Goal: Task Accomplishment & Management: Manage account settings

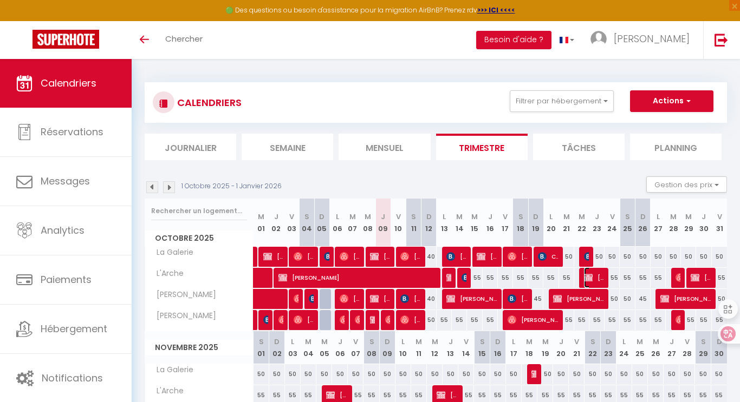
click at [592, 279] on span "[PERSON_NAME]" at bounding box center [594, 278] width 20 height 21
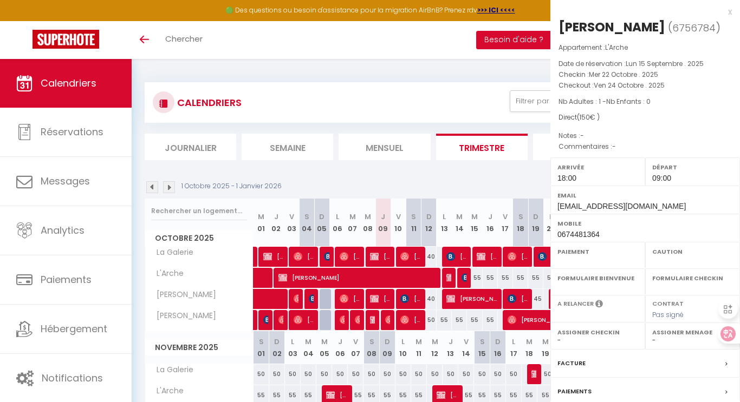
select select "OK"
select select "KO"
select select "0"
select select "1"
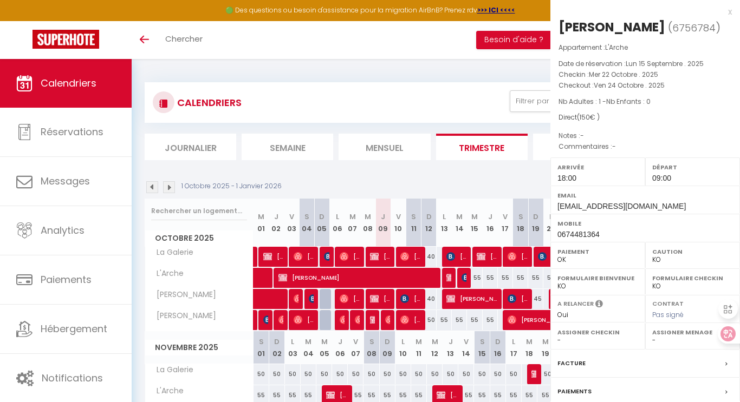
select select "7812"
select select "13382"
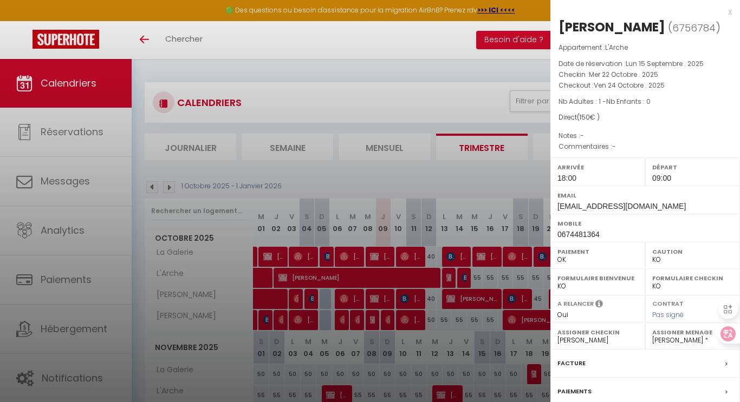
click at [451, 87] on div at bounding box center [370, 201] width 740 height 402
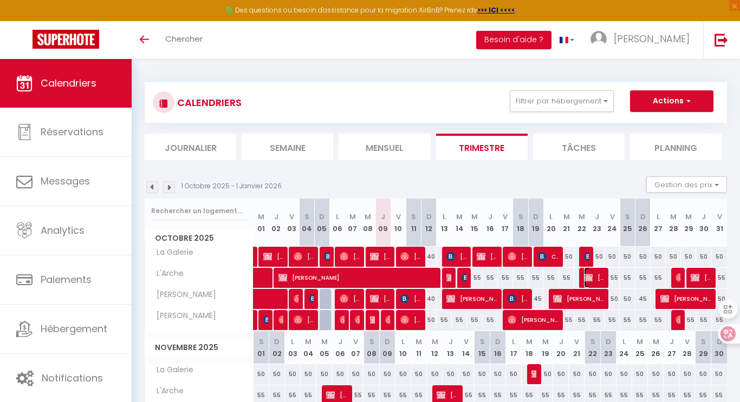
click at [592, 279] on span "[PERSON_NAME]" at bounding box center [594, 278] width 20 height 21
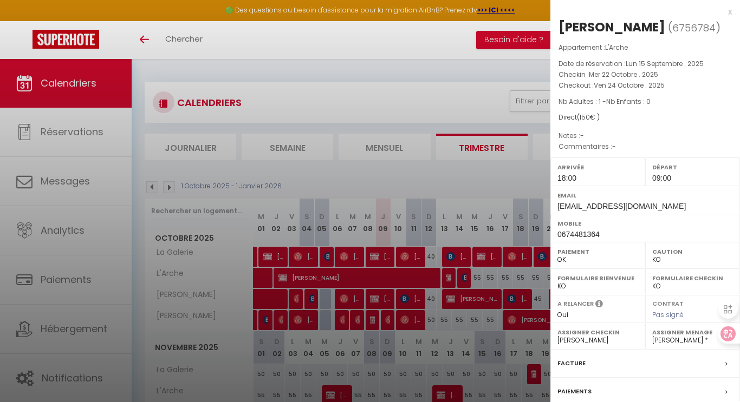
scroll to position [102, 0]
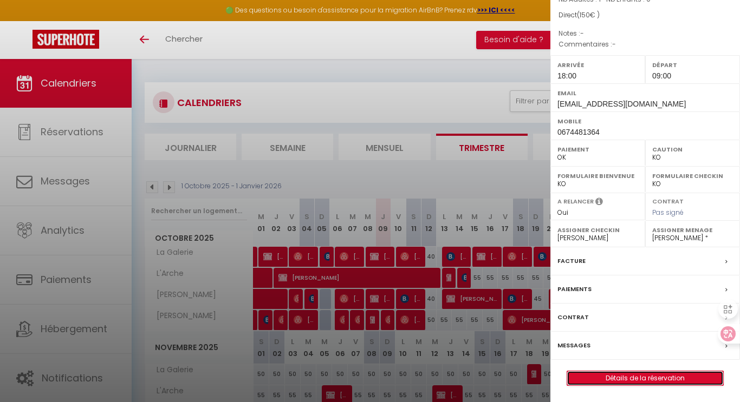
click at [628, 380] on link "Détails de la réservation" at bounding box center [645, 379] width 156 height 14
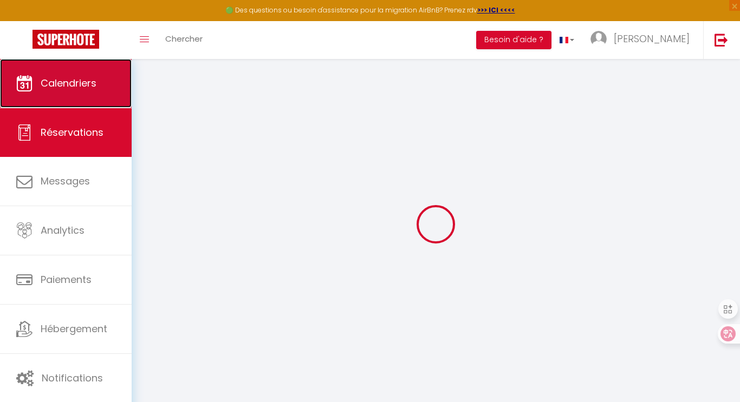
click at [68, 79] on span "Calendriers" at bounding box center [69, 83] width 56 height 14
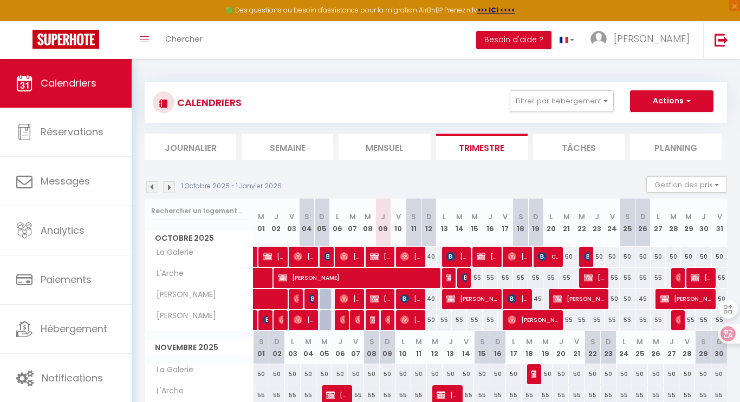
click at [581, 322] on div "55" at bounding box center [581, 320] width 15 height 20
type input "55"
type input "Mer 22 Octobre 2025"
type input "Jeu 23 Octobre 2025"
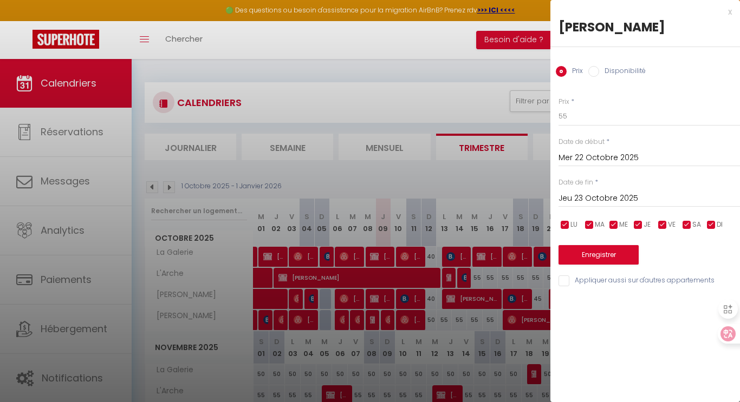
click at [594, 76] on input "Disponibilité" at bounding box center [593, 71] width 11 height 11
radio input "true"
radio input "false"
click at [613, 200] on input "Jeu 23 Octobre 2025" at bounding box center [648, 200] width 181 height 14
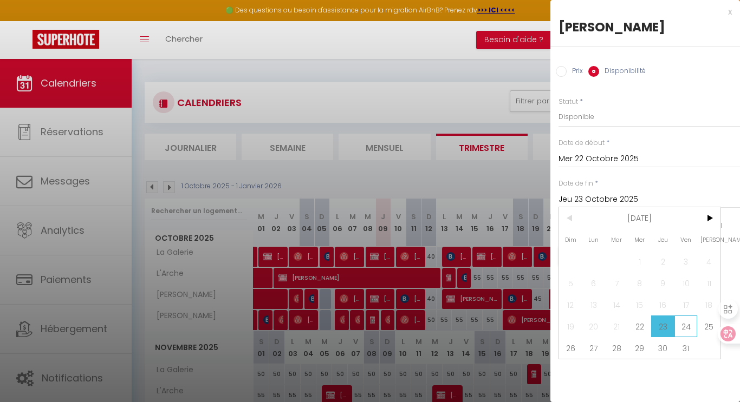
click at [683, 324] on span "24" at bounding box center [685, 327] width 23 height 22
type input "Ven 24 Octobre 2025"
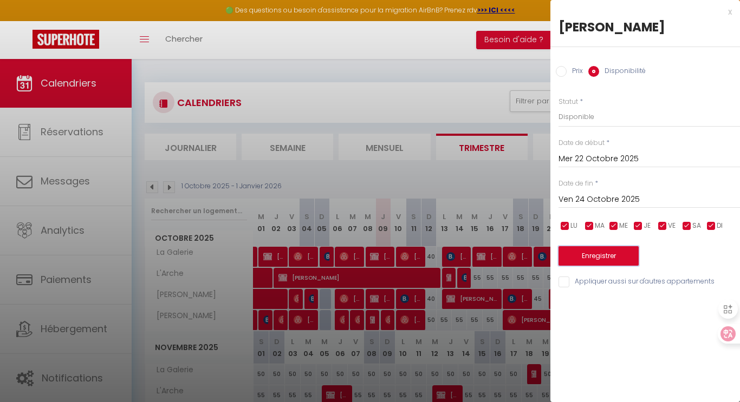
click at [595, 256] on button "Enregistrer" at bounding box center [598, 255] width 80 height 19
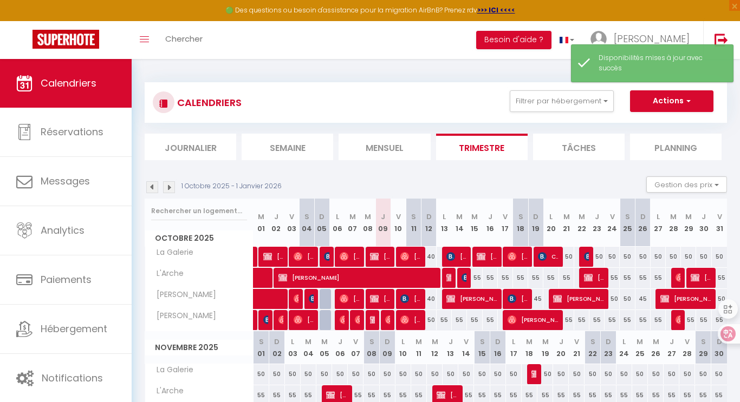
click at [586, 320] on div "55" at bounding box center [581, 320] width 15 height 20
select select "1"
type input "Mer 22 Octobre 2025"
type input "Jeu 23 Octobre 2025"
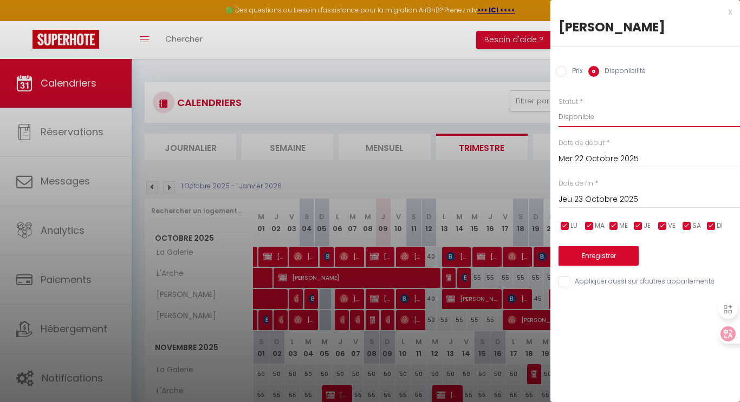
click at [595, 117] on select "Disponible Indisponible" at bounding box center [648, 117] width 181 height 21
select select "0"
click at [558, 107] on select "Disponible Indisponible" at bounding box center [648, 117] width 181 height 21
click at [595, 199] on input "Jeu 23 Octobre 2025" at bounding box center [648, 200] width 181 height 14
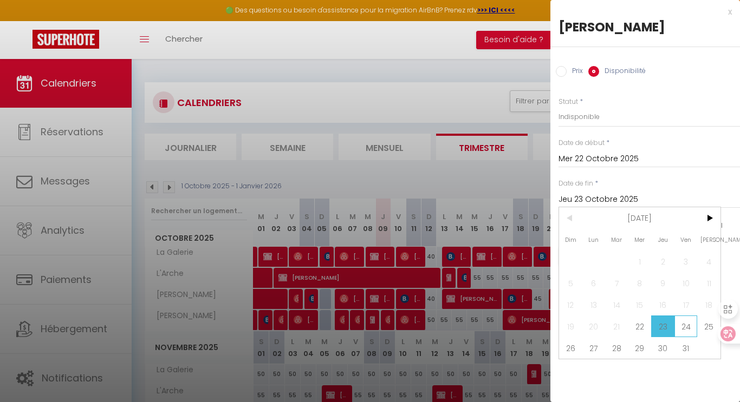
click at [683, 321] on span "24" at bounding box center [685, 327] width 23 height 22
type input "Ven 24 Octobre 2025"
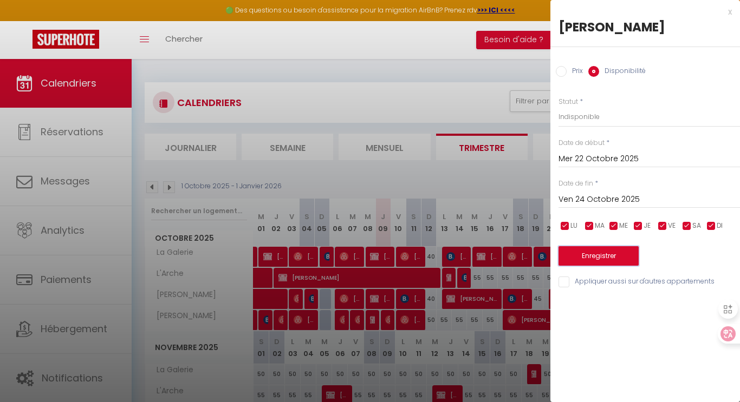
click at [609, 255] on button "Enregistrer" at bounding box center [598, 255] width 80 height 19
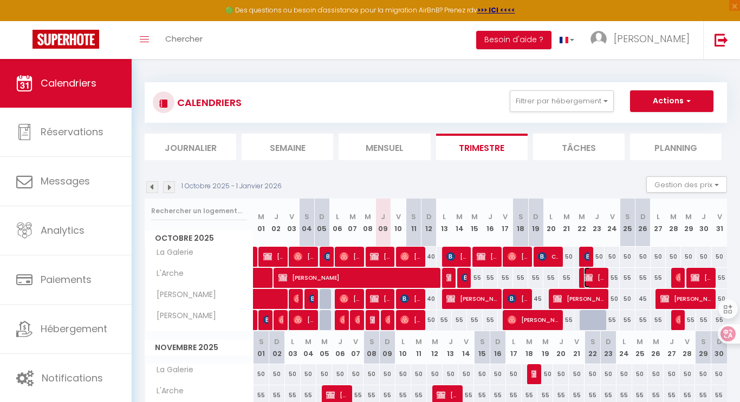
click at [593, 277] on span "[PERSON_NAME]" at bounding box center [594, 278] width 20 height 21
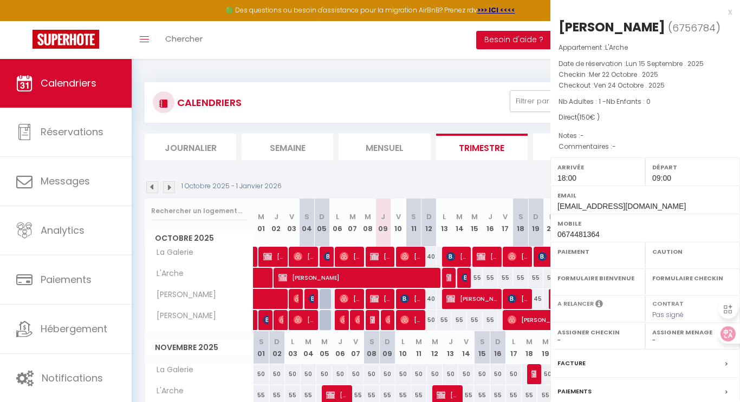
select select "OK"
select select "KO"
select select "0"
select select "1"
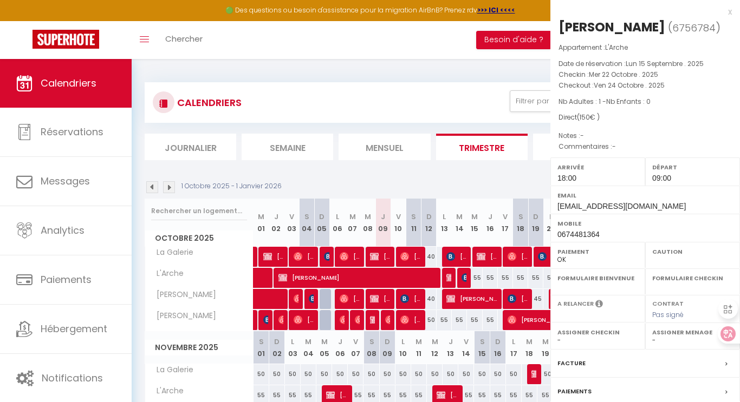
select select "7812"
select select "13382"
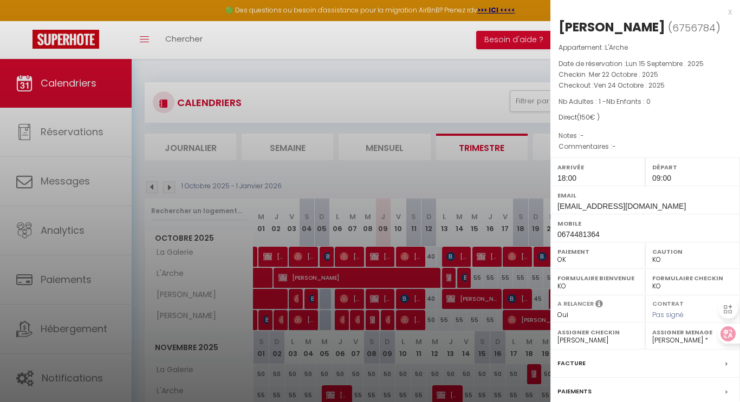
scroll to position [102, 0]
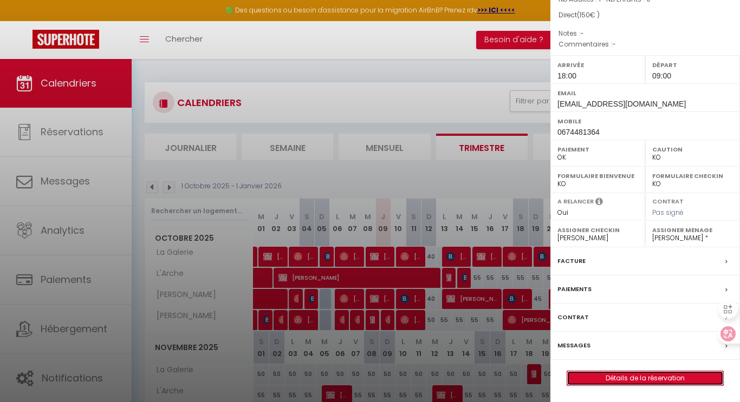
click at [636, 376] on link "Détails de la réservation" at bounding box center [645, 379] width 156 height 14
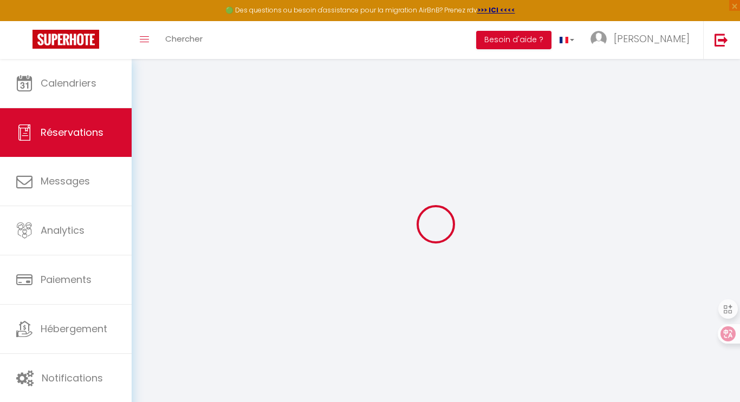
select select
checkbox input "false"
select select
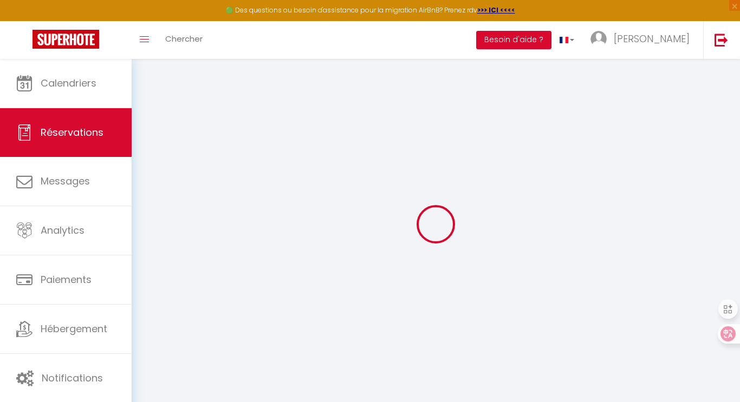
checkbox input "false"
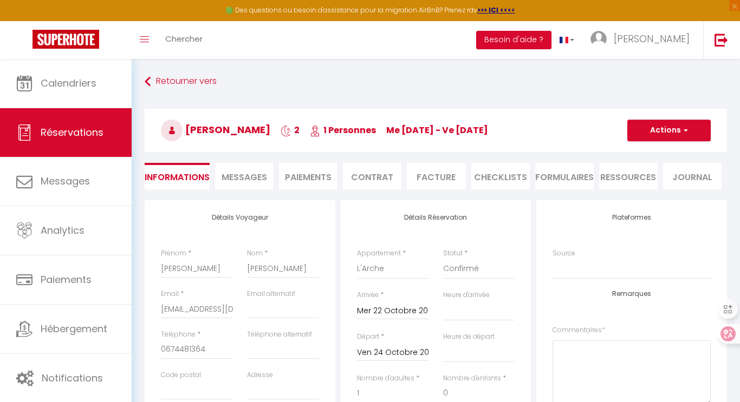
select select
checkbox input "false"
select select "18:00"
select select "09:00"
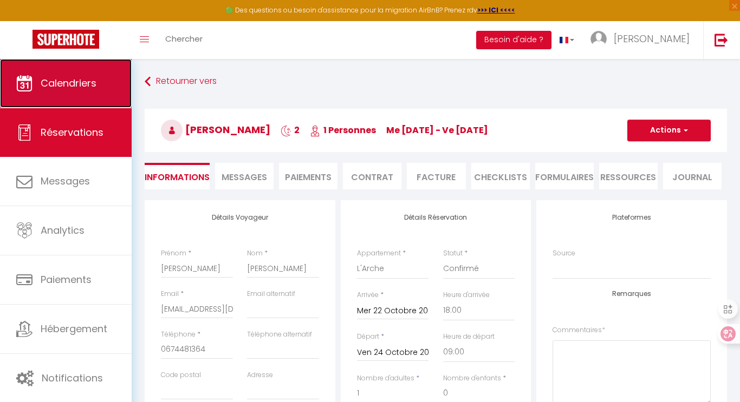
click at [79, 90] on link "Calendriers" at bounding box center [66, 83] width 132 height 49
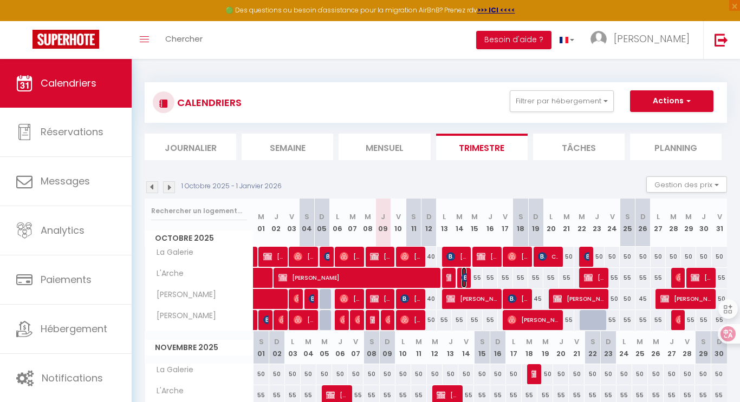
click at [465, 276] on img at bounding box center [465, 277] width 9 height 9
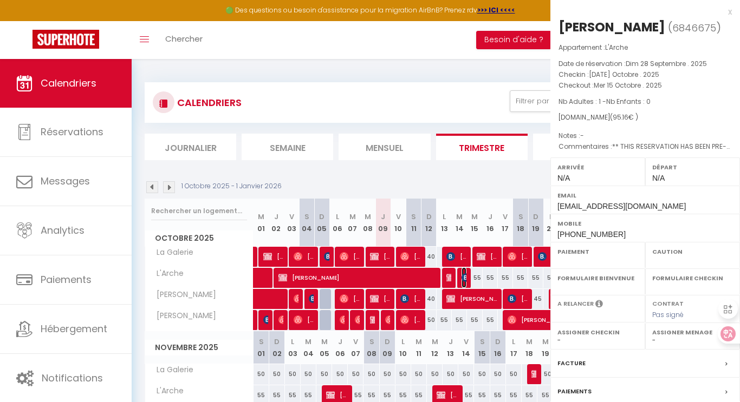
select select "OK"
select select "KO"
select select "0"
select select "1"
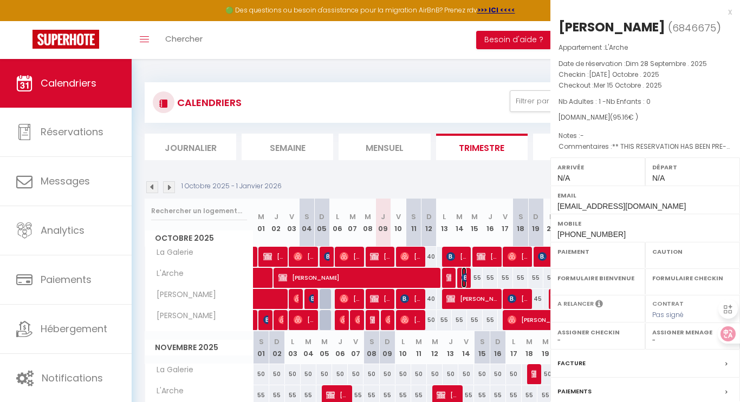
select select "7812"
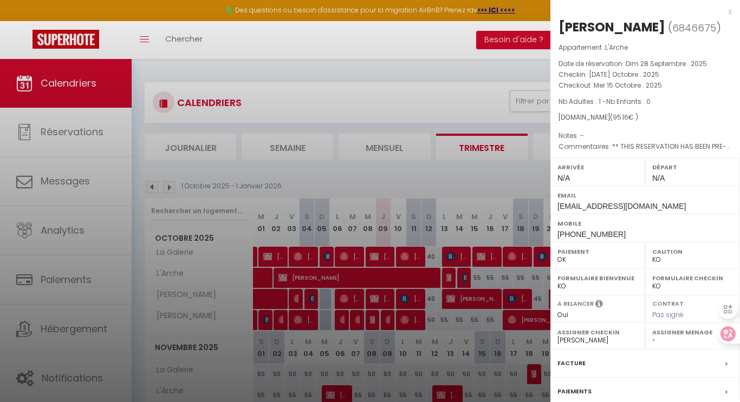
click at [464, 184] on div at bounding box center [370, 201] width 740 height 402
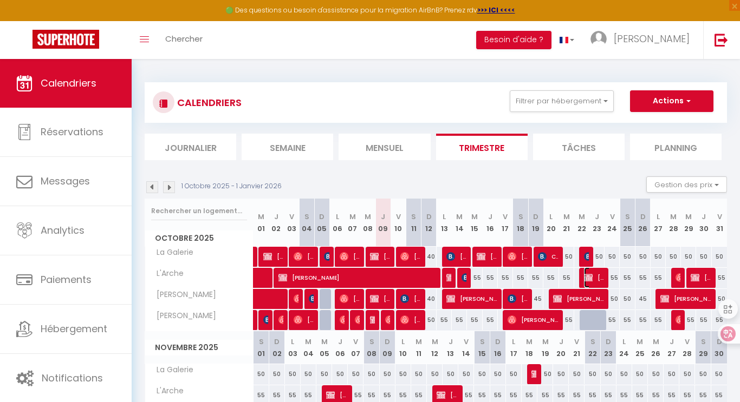
click at [593, 276] on span "[PERSON_NAME]" at bounding box center [594, 278] width 20 height 21
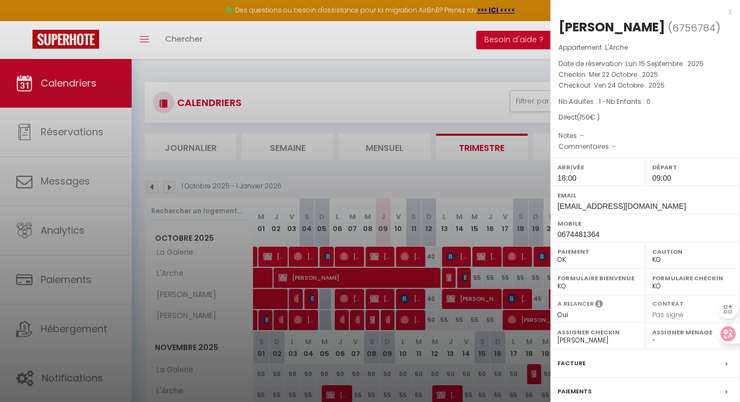
select select "13382"
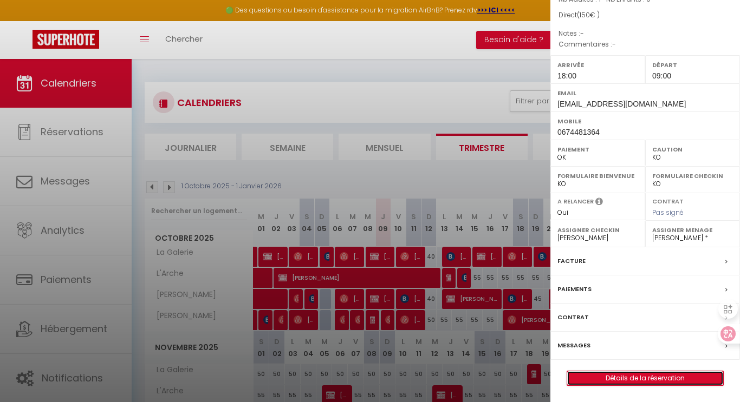
click at [640, 375] on link "Détails de la réservation" at bounding box center [645, 379] width 156 height 14
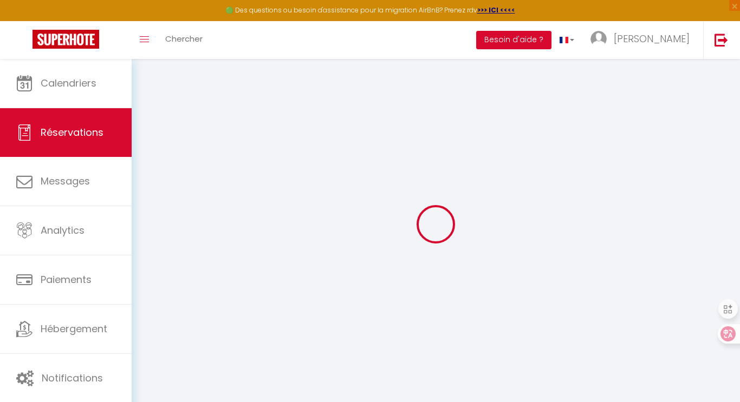
select select
checkbox input "false"
select select
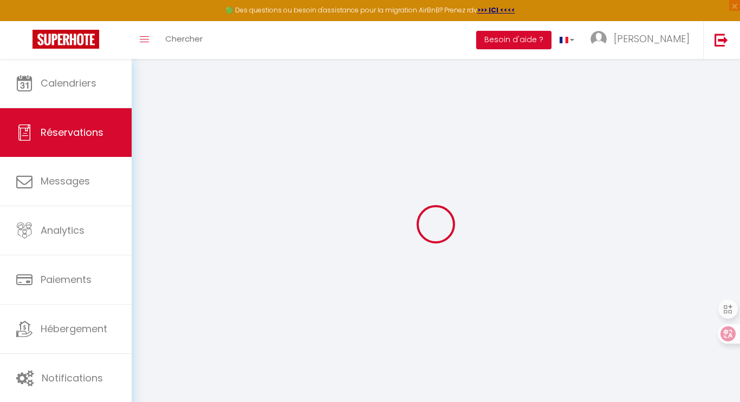
checkbox input "false"
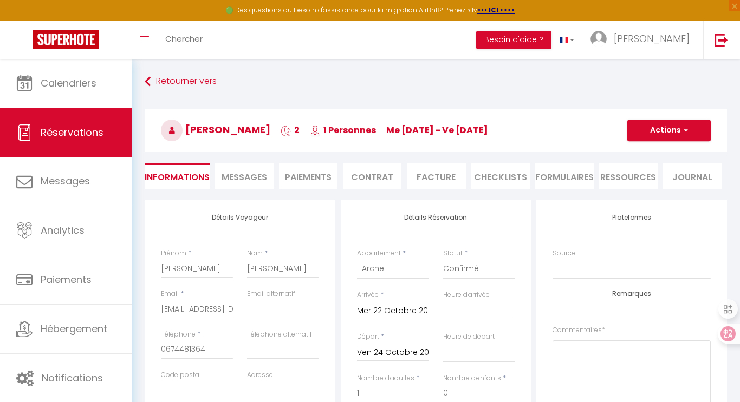
select select
checkbox input "false"
select select "18:00"
select select "09:00"
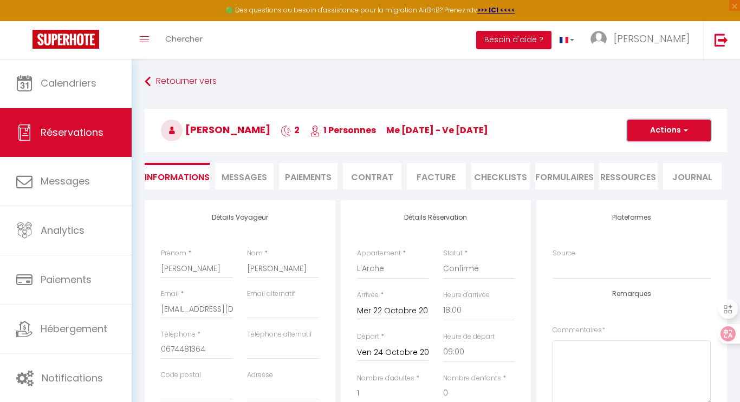
click at [683, 132] on span "button" at bounding box center [684, 131] width 6 height 10
click at [657, 168] on link "Dupliquer" at bounding box center [658, 168] width 86 height 14
select select
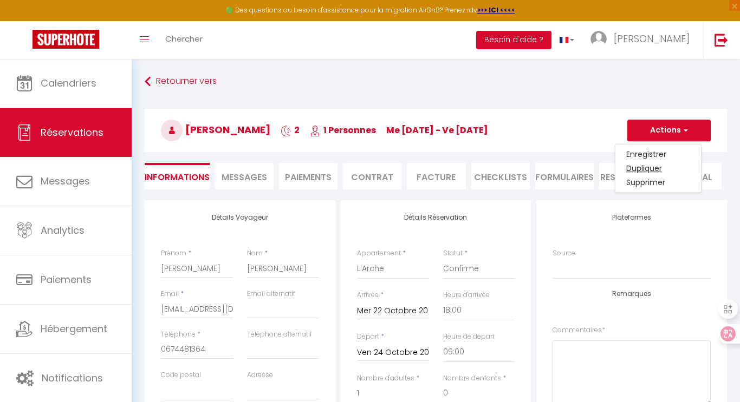
select select
checkbox input "false"
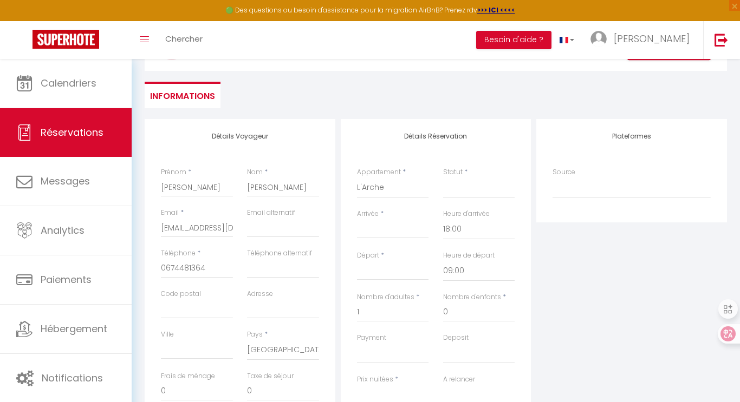
scroll to position [86, 0]
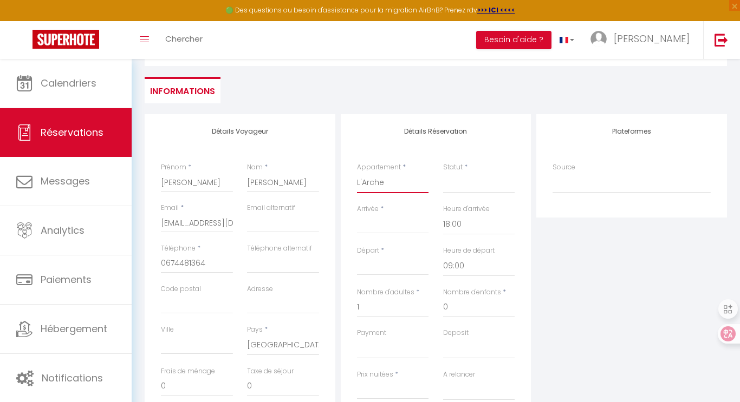
click at [394, 188] on select "[PERSON_NAME] [PERSON_NAME] La Galerie L'Arche" at bounding box center [393, 183] width 72 height 21
select select "36135"
click at [357, 173] on select "[PERSON_NAME] [PERSON_NAME] La Galerie L'Arche" at bounding box center [393, 183] width 72 height 21
select select
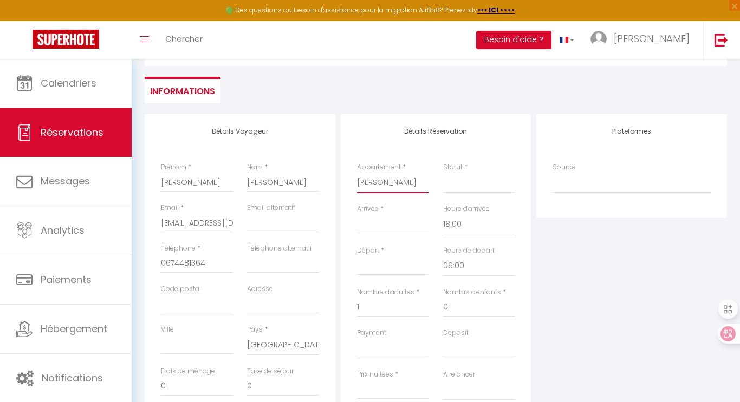
select select
type input "0"
select select
checkbox input "false"
click at [454, 187] on select "Confirmé Non Confirmé [PERSON_NAME] par le voyageur No Show Request" at bounding box center [479, 183] width 72 height 21
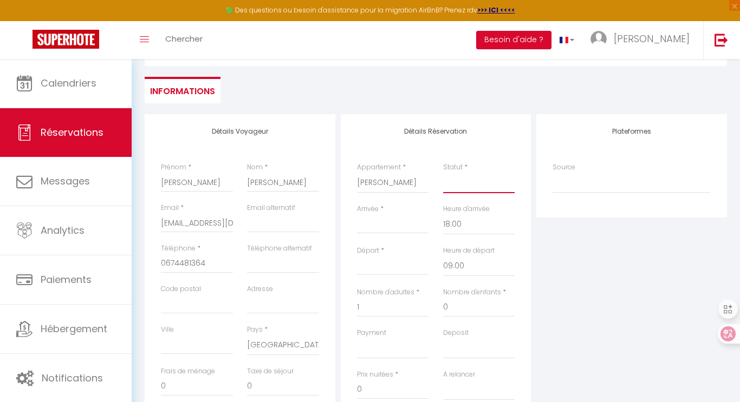
click at [454, 187] on select "Confirmé Non Confirmé [PERSON_NAME] par le voyageur No Show Request" at bounding box center [479, 183] width 72 height 21
click at [388, 223] on input "Arrivée" at bounding box center [393, 225] width 72 height 14
select select
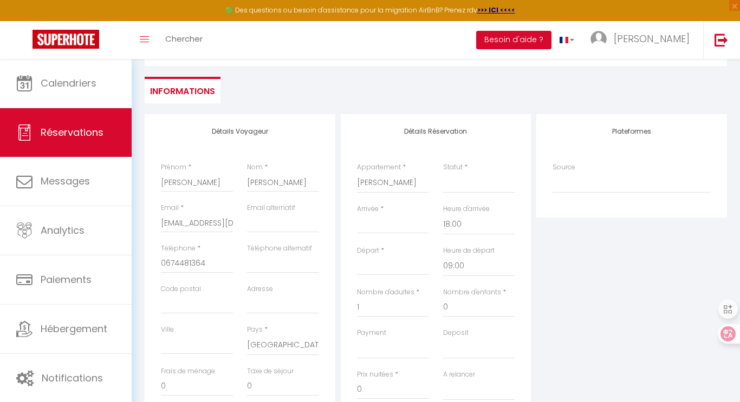
select select
checkbox input "false"
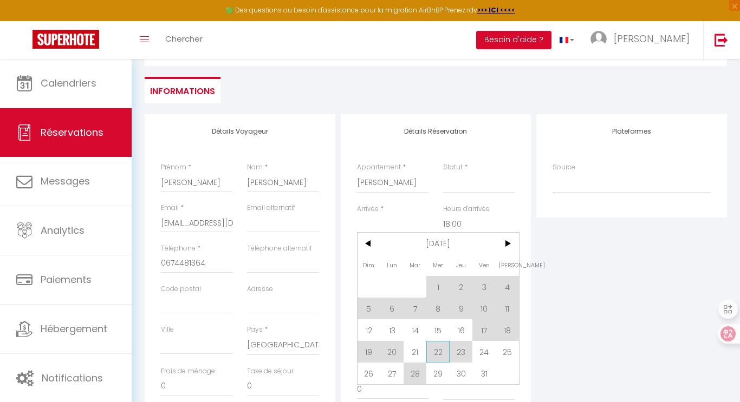
click at [440, 355] on span "22" at bounding box center [437, 352] width 23 height 22
select select
type input "Mer 22 Octobre 2025"
type input "Jeu 23 Octobre 2025"
select select
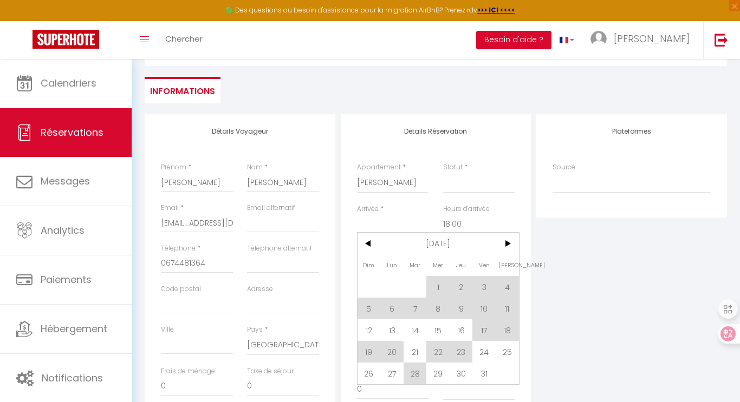
select select
checkbox input "false"
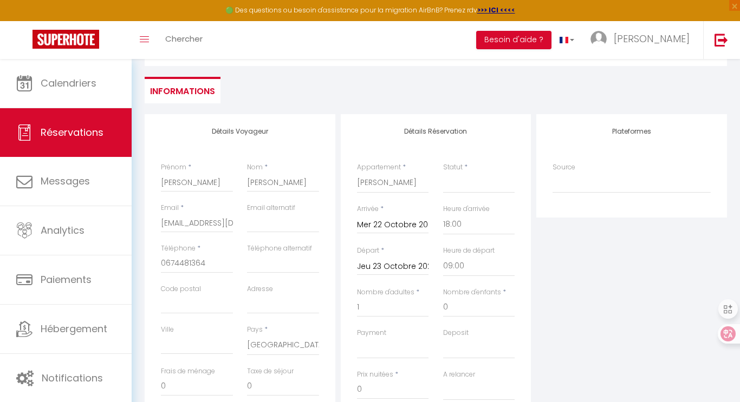
select select
checkbox input "false"
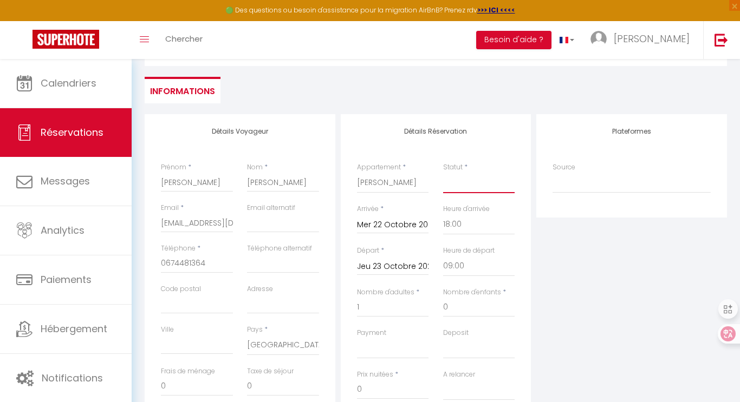
click at [445, 189] on select "Confirmé Non Confirmé [PERSON_NAME] par le voyageur No Show Request" at bounding box center [479, 183] width 72 height 21
select select "1"
click at [443, 173] on select "Confirmé Non Confirmé [PERSON_NAME] par le voyageur No Show Request" at bounding box center [479, 183] width 72 height 21
select select
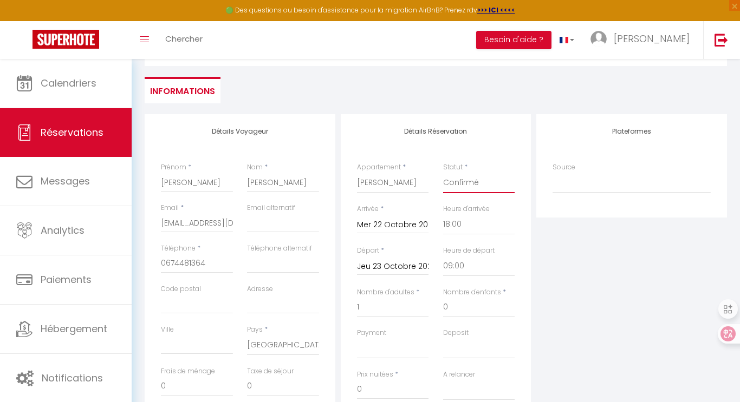
select select
checkbox input "false"
click at [394, 271] on input "Jeu 23 Octobre 2025" at bounding box center [393, 267] width 72 height 14
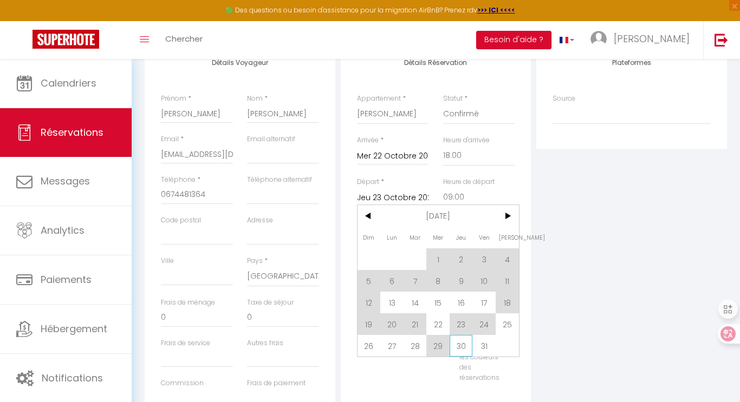
scroll to position [158, 0]
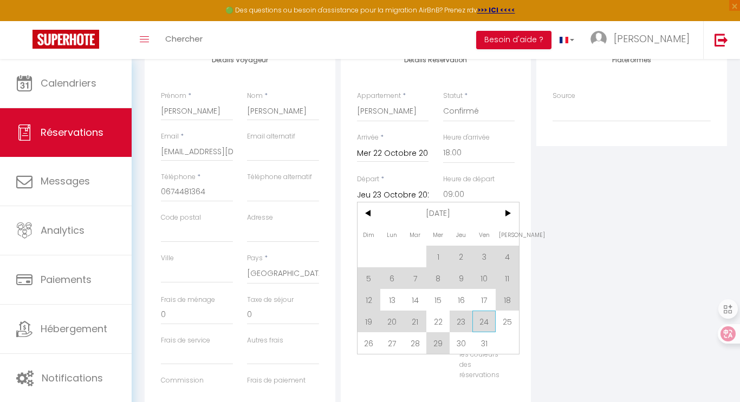
click at [482, 328] on span "24" at bounding box center [483, 322] width 23 height 22
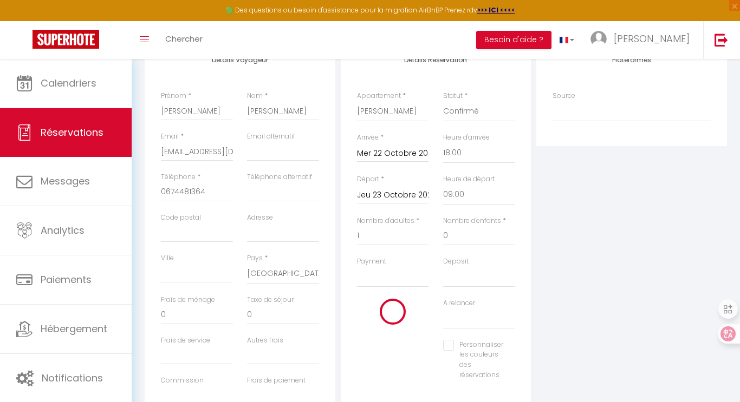
type input "Ven 24 Octobre 2025"
select select
checkbox input "false"
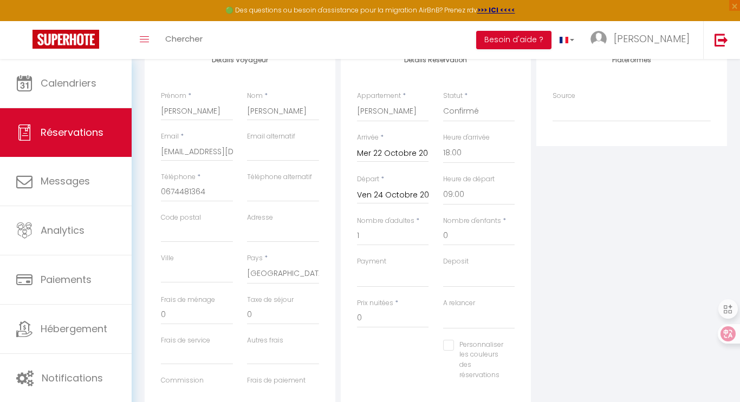
select select
checkbox input "false"
click at [379, 314] on input "0" at bounding box center [393, 318] width 72 height 19
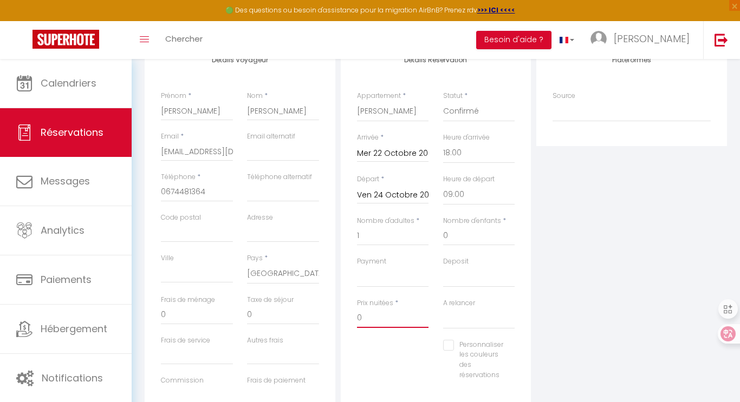
click at [379, 314] on input "0" at bounding box center [393, 318] width 72 height 19
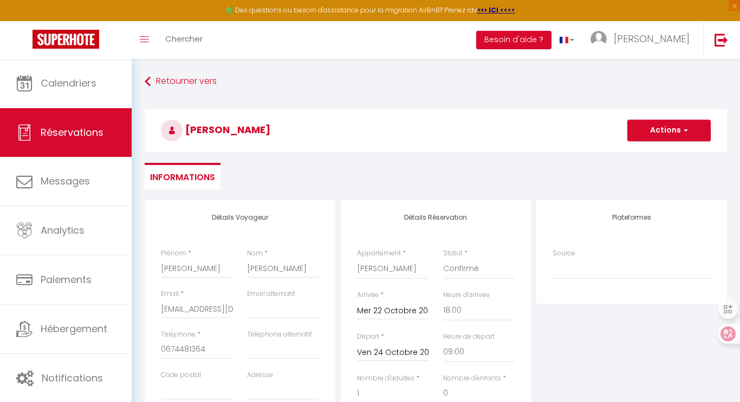
type input "150"
click at [672, 134] on button "Actions" at bounding box center [668, 131] width 83 height 22
click at [656, 152] on link "Enregistrer" at bounding box center [658, 154] width 86 height 14
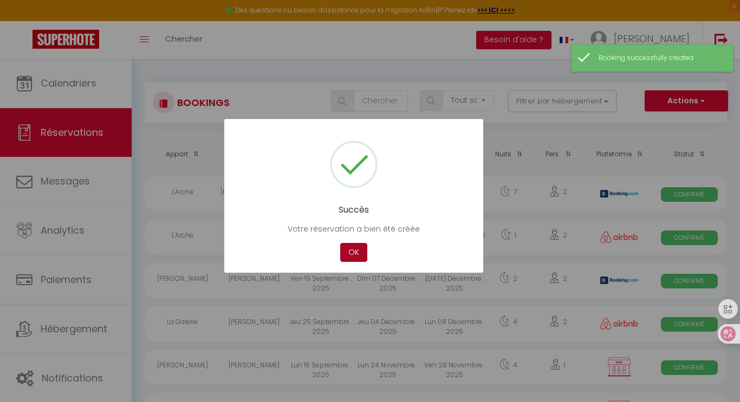
click at [355, 251] on button "OK" at bounding box center [353, 252] width 27 height 19
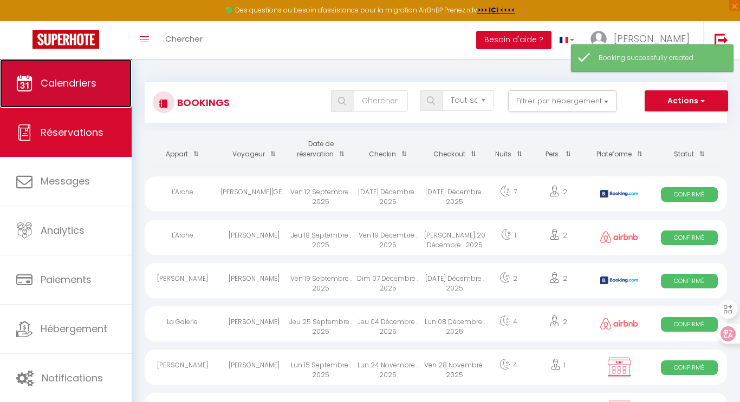
click at [113, 93] on link "Calendriers" at bounding box center [66, 83] width 132 height 49
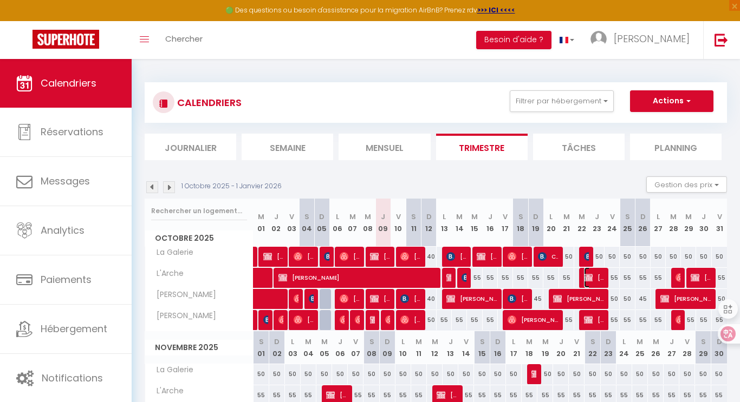
click at [597, 278] on span "[PERSON_NAME]" at bounding box center [594, 278] width 20 height 21
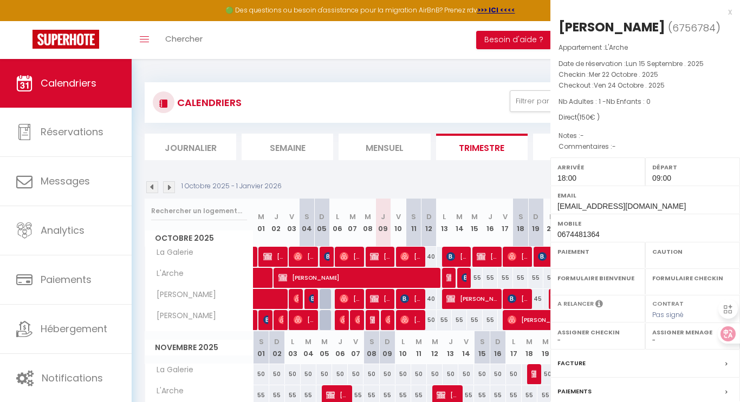
select select "OK"
select select "KO"
select select "0"
select select "1"
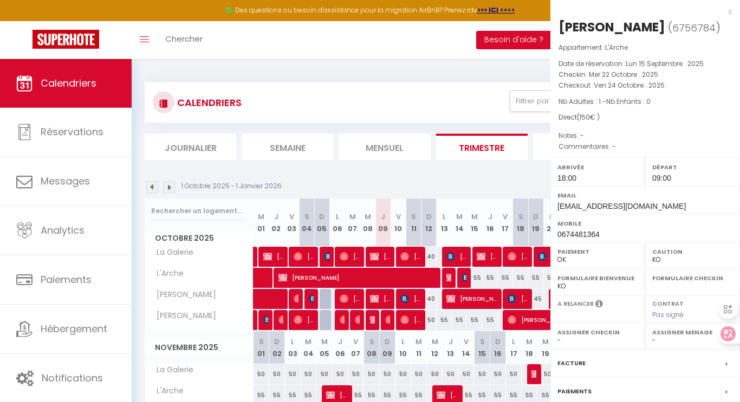
select select "7812"
select select "13382"
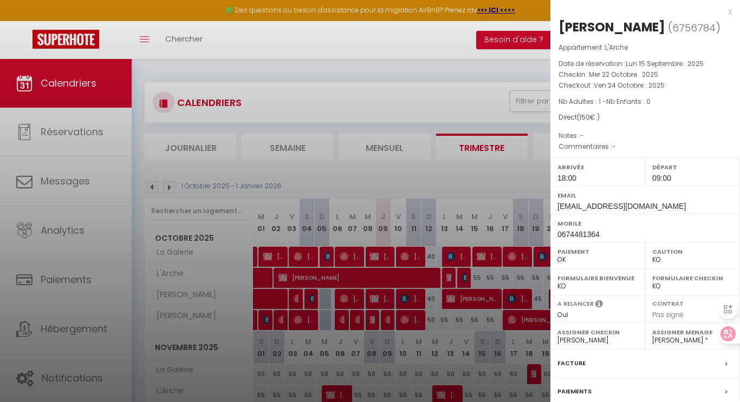
scroll to position [102, 0]
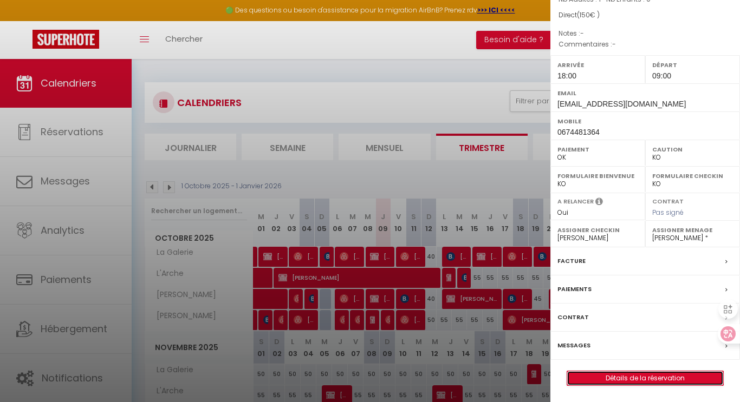
click at [653, 377] on link "Détails de la réservation" at bounding box center [645, 379] width 156 height 14
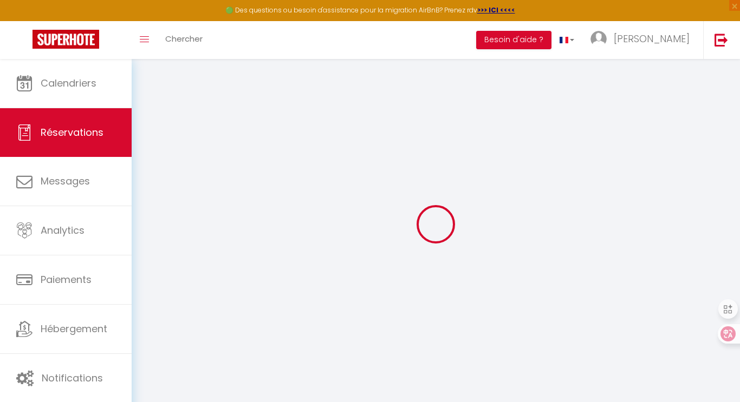
select select
checkbox input "false"
select select
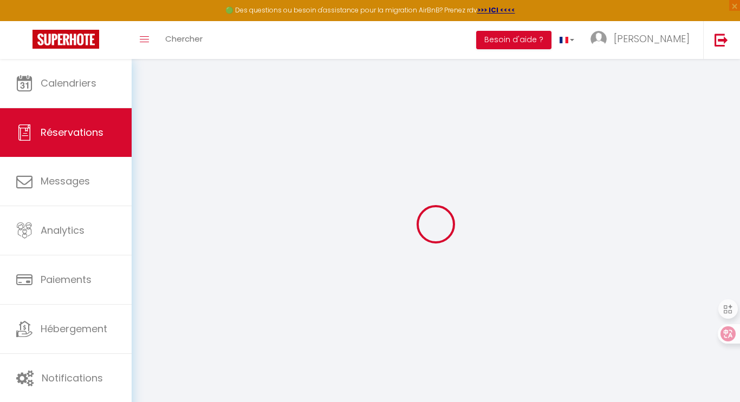
checkbox input "false"
select select
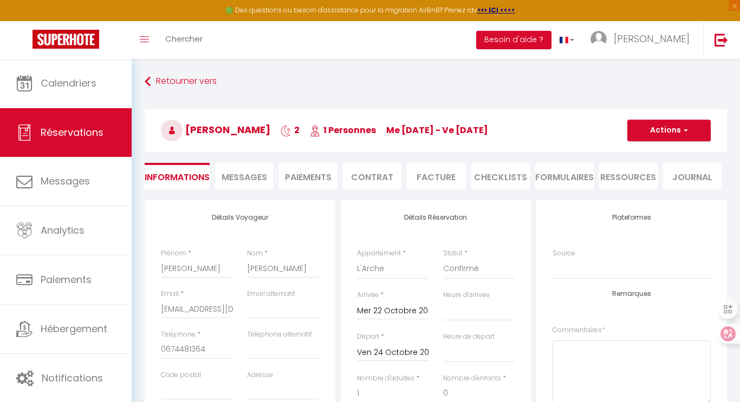
checkbox input "false"
select select "18:00"
select select "09:00"
click at [668, 131] on button "Actions" at bounding box center [668, 131] width 83 height 22
click at [641, 180] on link "Supprimer" at bounding box center [658, 182] width 86 height 14
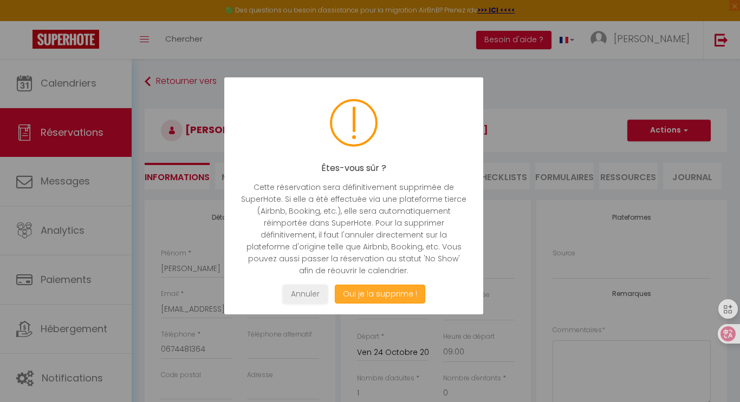
click at [380, 297] on button "Oui je la supprime !" at bounding box center [380, 294] width 90 height 19
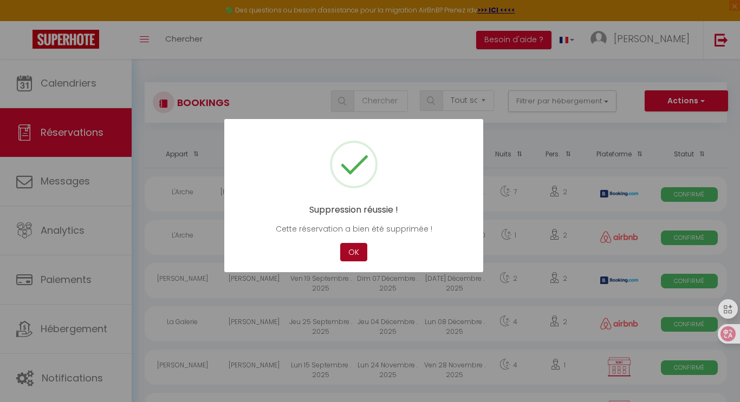
click at [356, 250] on button "OK" at bounding box center [353, 252] width 27 height 19
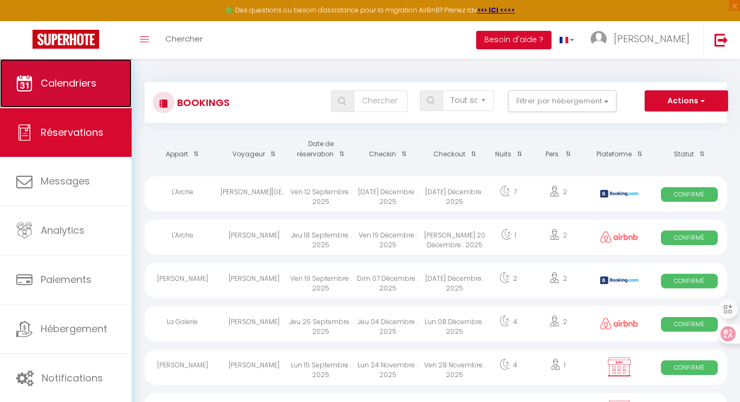
click at [63, 85] on span "Calendriers" at bounding box center [69, 83] width 56 height 14
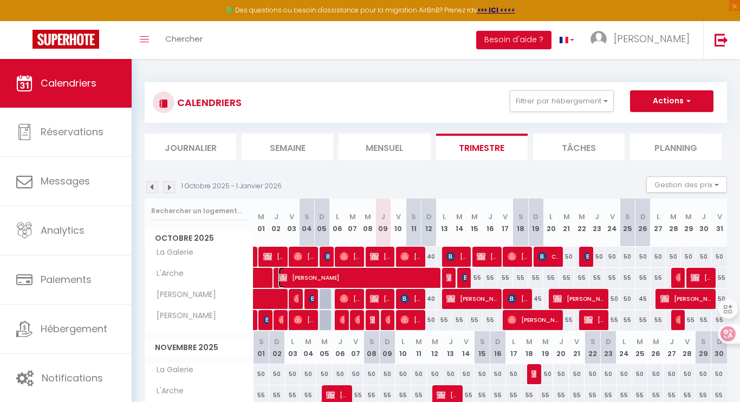
click at [420, 276] on span "[PERSON_NAME]" at bounding box center [356, 278] width 157 height 21
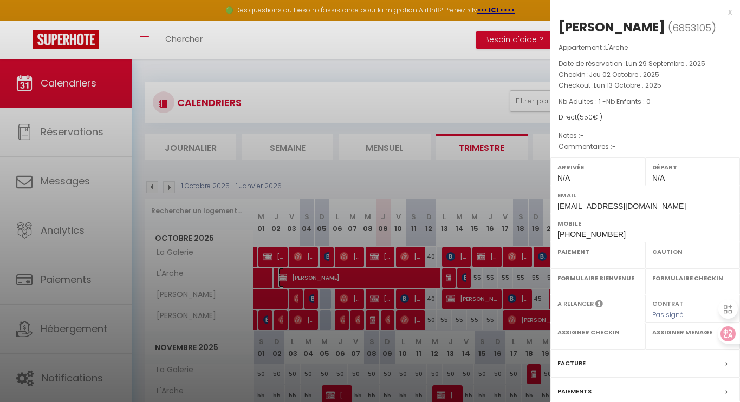
select select "OK"
select select "KO"
select select "0"
select select "1"
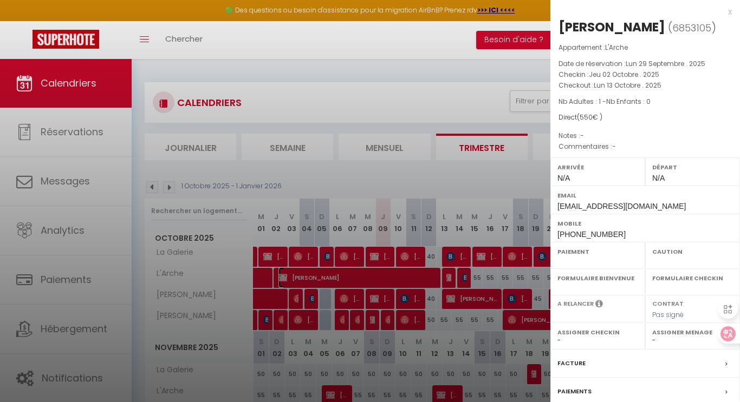
select select "7812"
select select "13382"
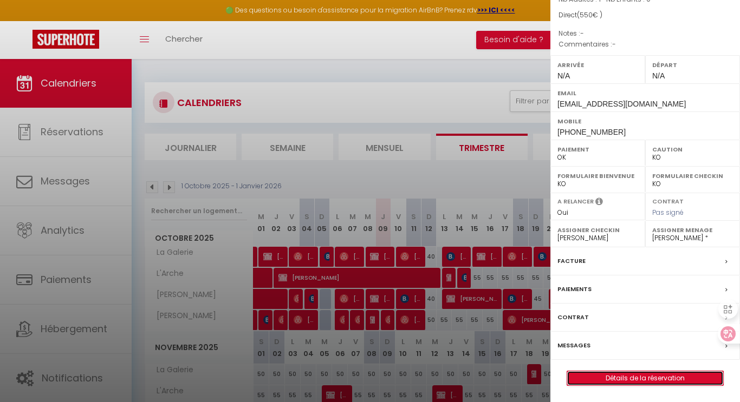
click at [673, 373] on link "Détails de la réservation" at bounding box center [645, 379] width 156 height 14
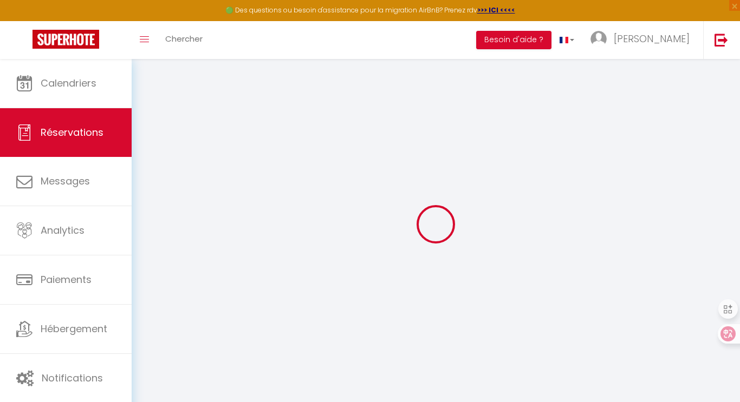
select select
checkbox input "false"
select select
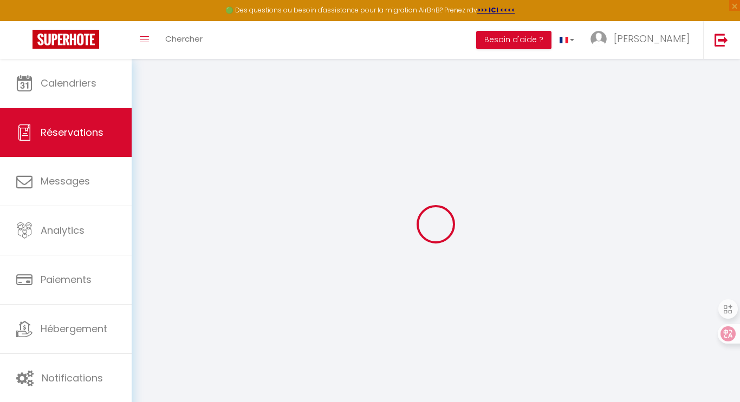
checkbox input "false"
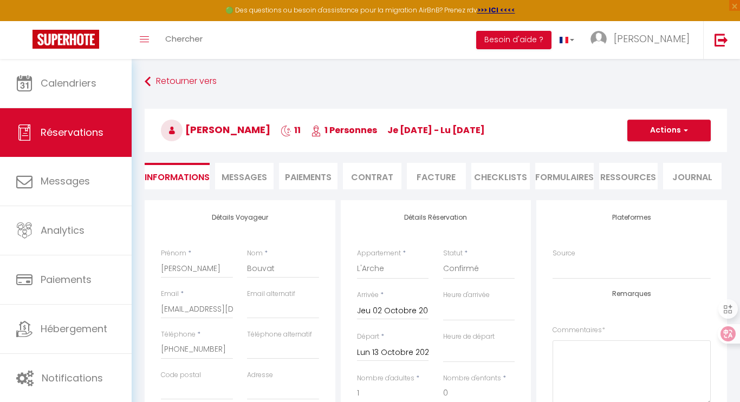
select select
checkbox input "false"
select select
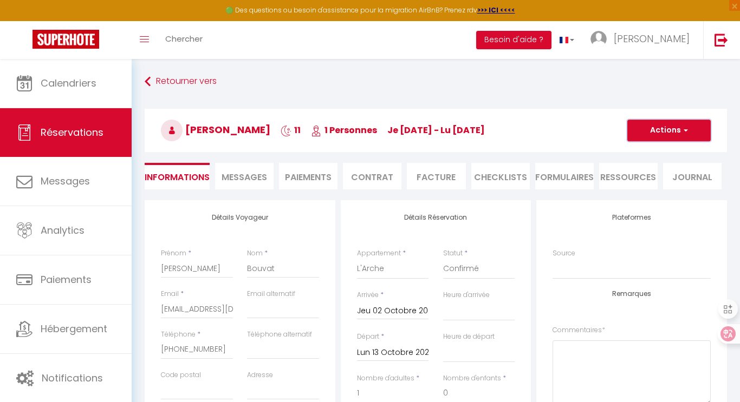
click at [659, 136] on button "Actions" at bounding box center [668, 131] width 83 height 22
click at [648, 168] on link "Dupliquer" at bounding box center [658, 168] width 86 height 14
select select
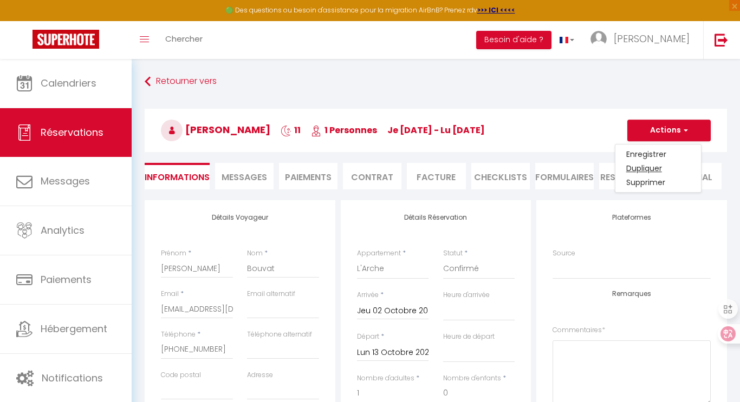
select select
checkbox input "false"
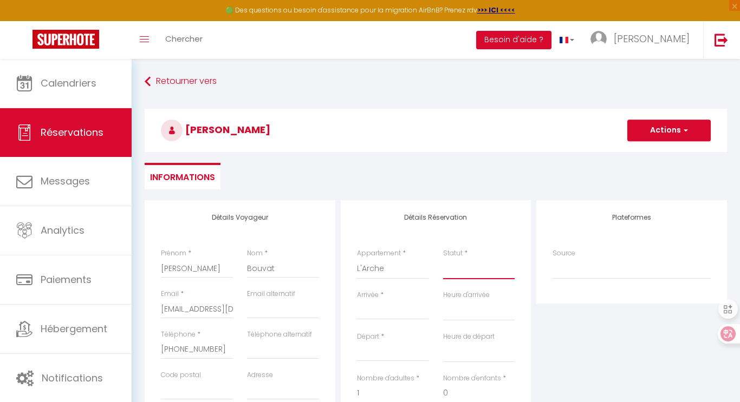
click at [455, 267] on select "Confirmé Non Confirmé [PERSON_NAME] par le voyageur No Show Request" at bounding box center [479, 269] width 72 height 21
select select "1"
click at [443, 259] on select "Confirmé Non Confirmé [PERSON_NAME] par le voyageur No Show Request" at bounding box center [479, 269] width 72 height 21
select select
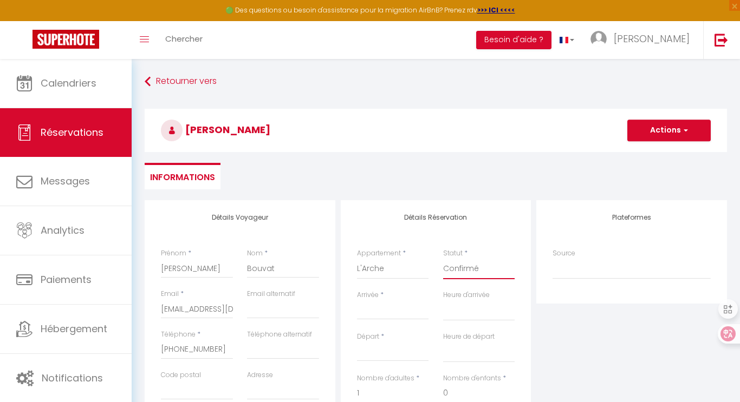
select select
checkbox input "false"
click at [379, 310] on input "Arrivée" at bounding box center [393, 311] width 72 height 14
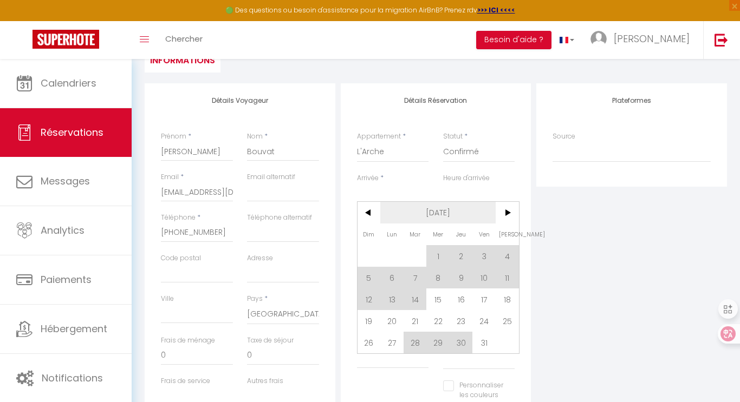
scroll to position [118, 0]
click at [438, 297] on span "15" at bounding box center [437, 299] width 23 height 22
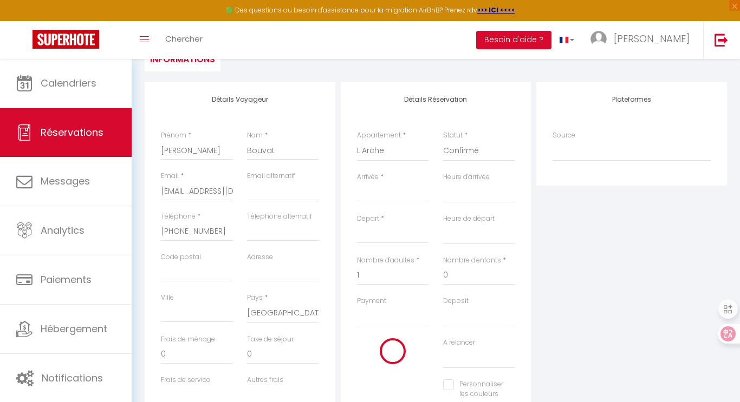
type input "Mer 15 Octobre 2025"
select select
type input "Jeu 16 Octobre 2025"
select select
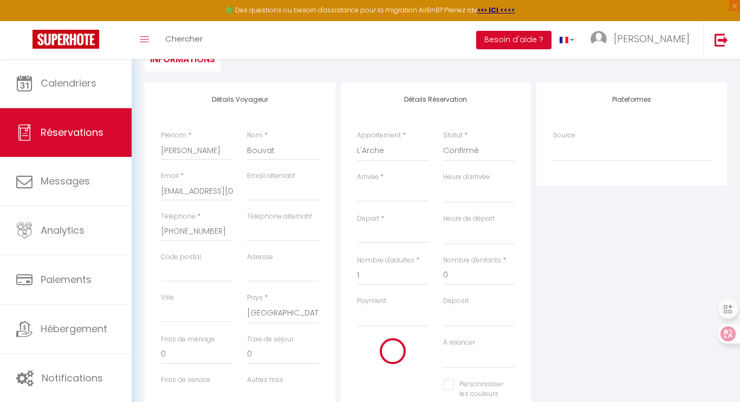
select select
checkbox input "false"
select select
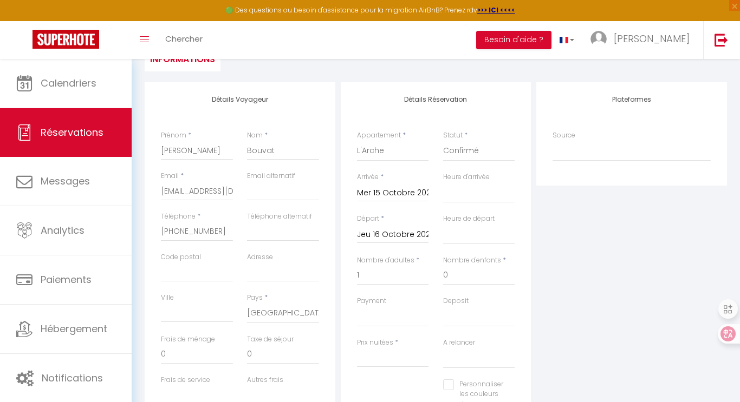
select select
type input "55"
select select
checkbox input "false"
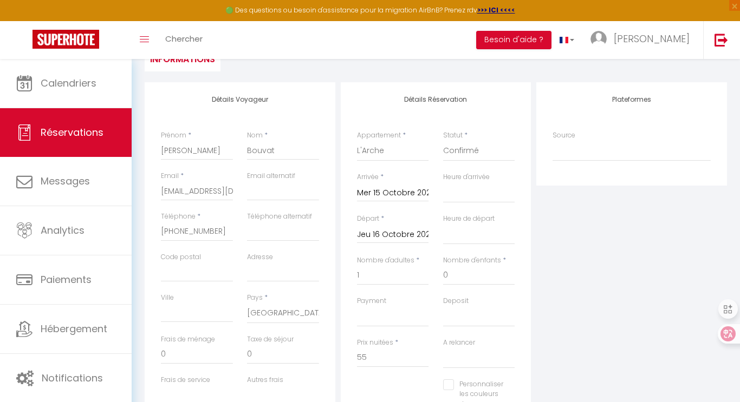
click at [376, 233] on input "Jeu 16 Octobre 2025" at bounding box center [393, 235] width 72 height 14
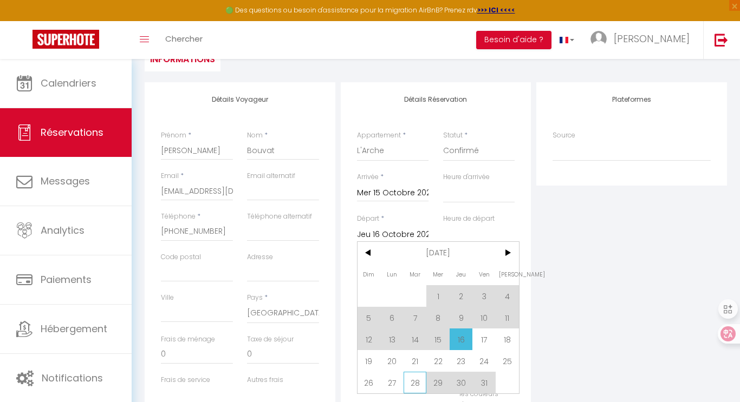
click at [415, 385] on span "28" at bounding box center [414, 383] width 23 height 22
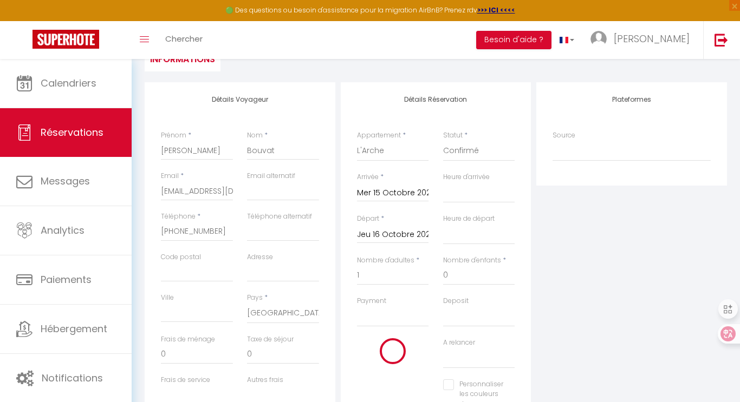
select select
type input "[DATE] Octobre 2025"
select select
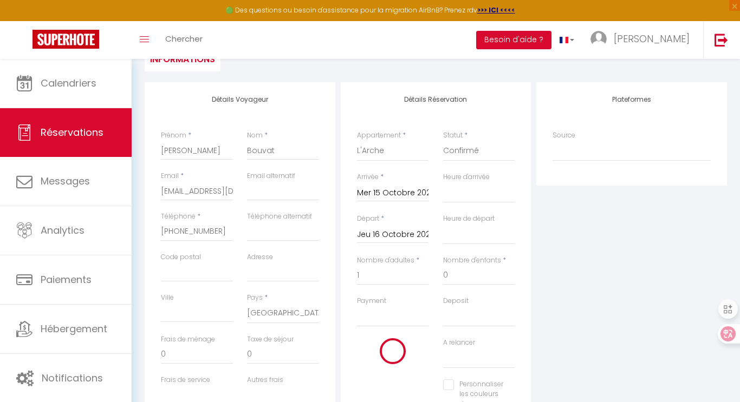
select select
checkbox input "false"
select select
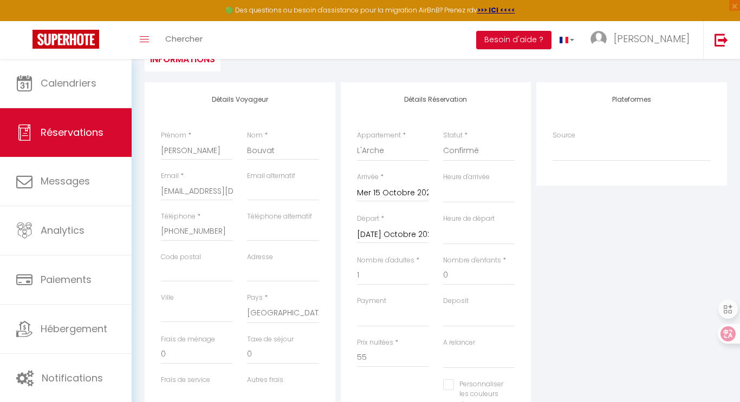
select select
type input "715"
select select
checkbox input "false"
click at [369, 357] on input "715" at bounding box center [393, 357] width 72 height 19
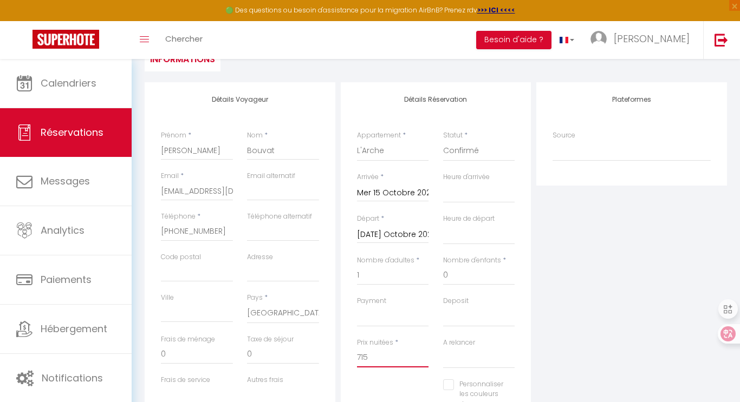
click at [369, 357] on input "715" at bounding box center [393, 357] width 72 height 19
type input "5"
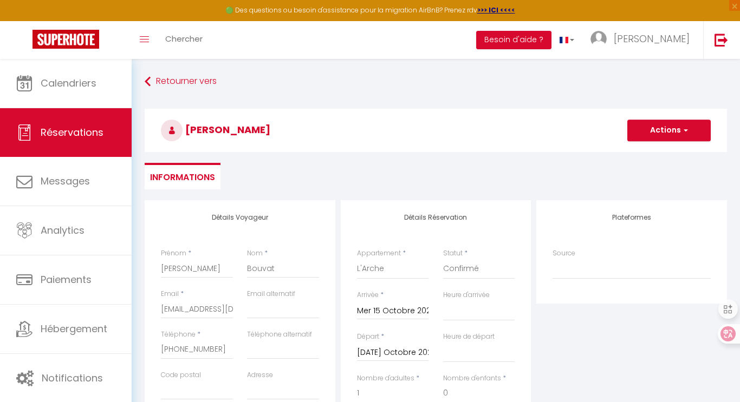
type input "650"
click at [656, 131] on button "Actions" at bounding box center [668, 131] width 83 height 22
click at [654, 151] on link "Enregistrer" at bounding box center [658, 154] width 86 height 14
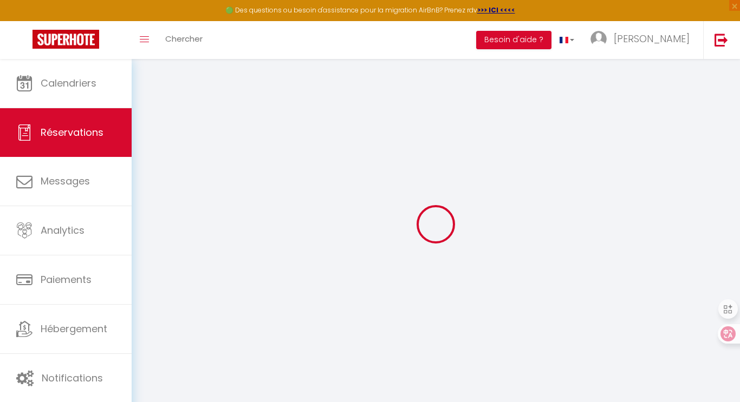
select select "not_cancelled"
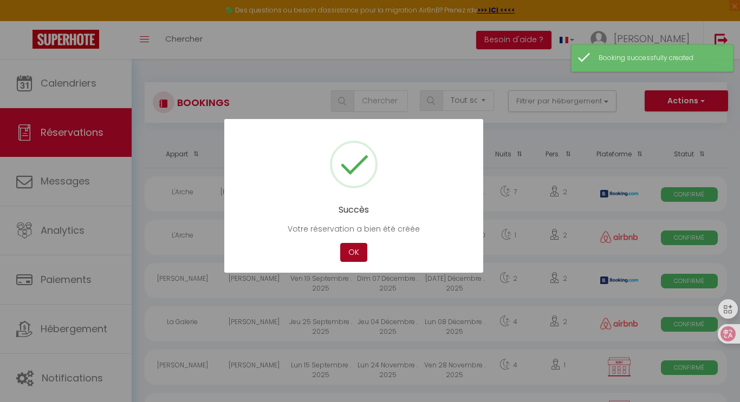
click at [357, 249] on button "OK" at bounding box center [353, 252] width 27 height 19
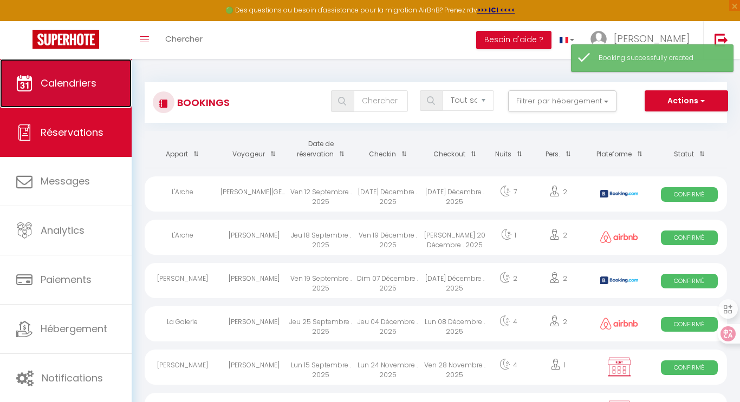
click at [17, 82] on icon at bounding box center [24, 83] width 16 height 16
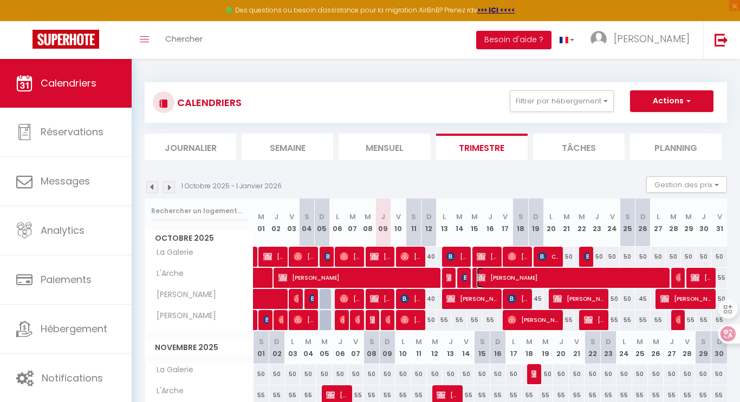
click at [520, 286] on span "[PERSON_NAME]" at bounding box center [570, 278] width 187 height 21
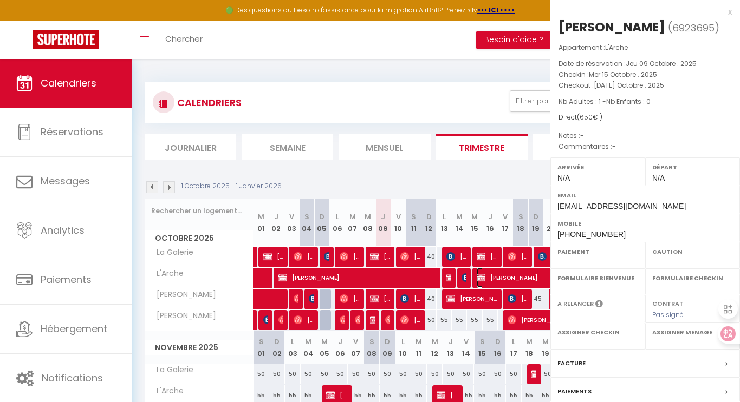
select select "OK"
select select "KO"
select select "0"
select select "1"
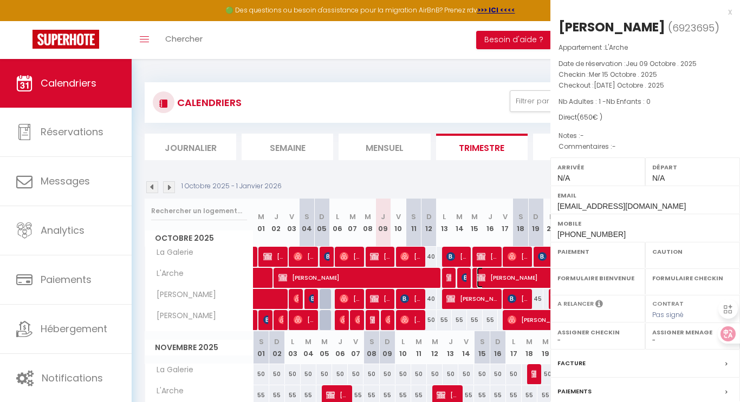
select select "7812"
select select
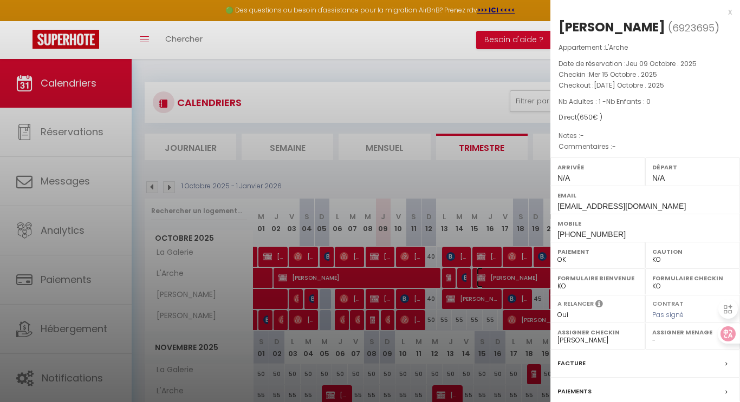
scroll to position [102, 0]
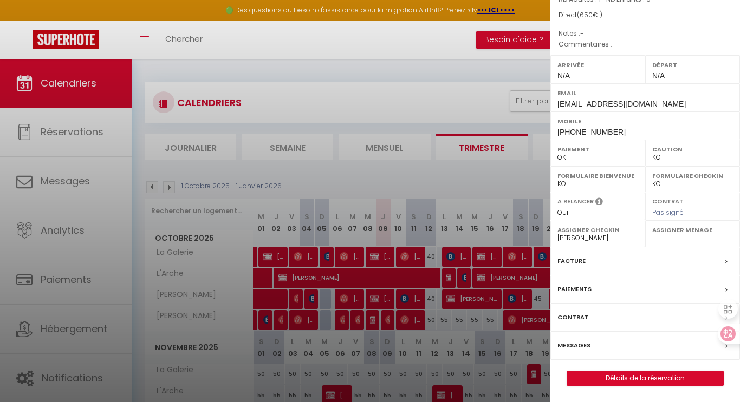
click at [581, 322] on label "Contrat" at bounding box center [572, 317] width 31 height 11
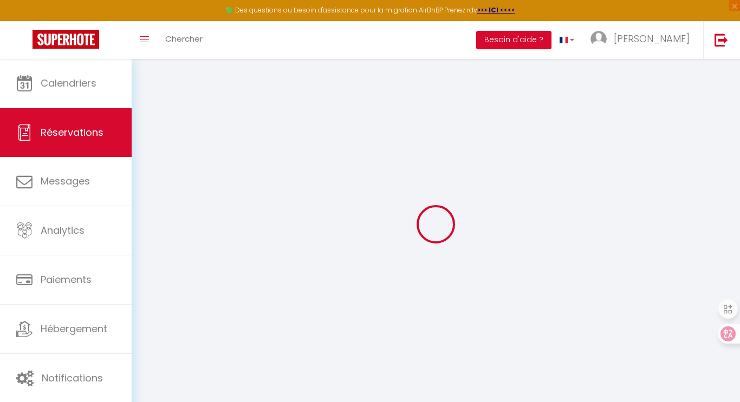
select select
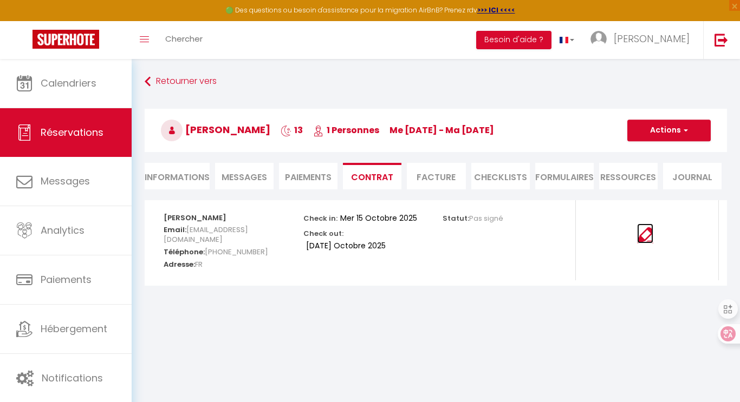
click at [643, 237] on img at bounding box center [645, 235] width 16 height 16
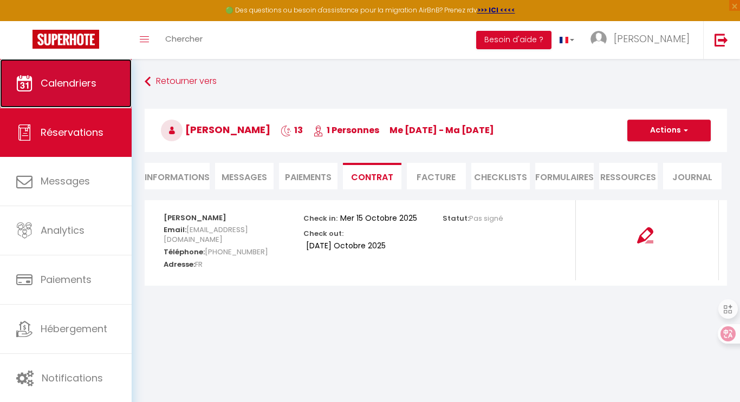
click at [116, 73] on link "Calendriers" at bounding box center [66, 83] width 132 height 49
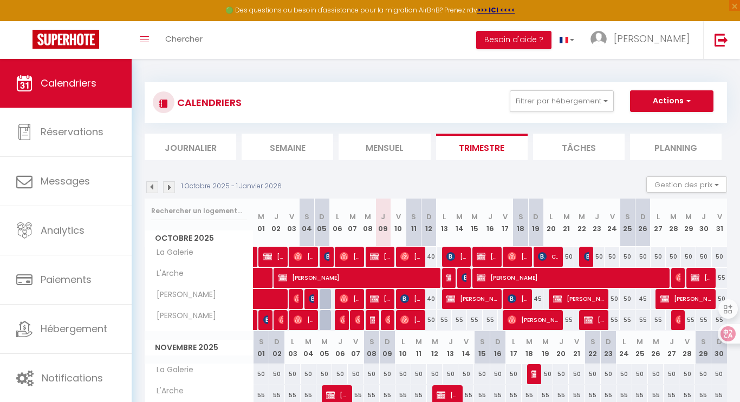
click at [166, 186] on img at bounding box center [169, 187] width 12 height 12
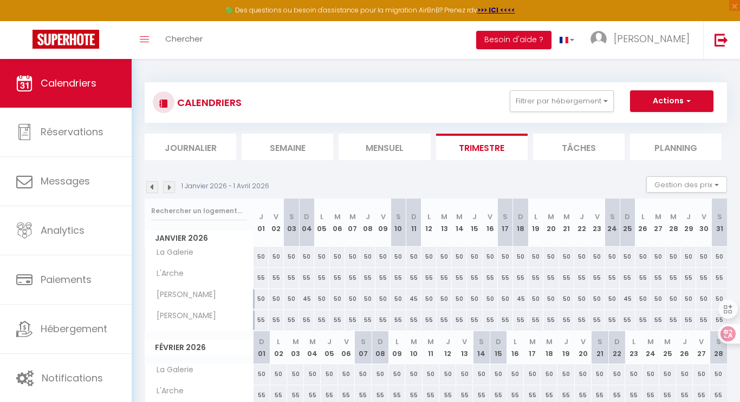
click at [149, 186] on img at bounding box center [152, 187] width 12 height 12
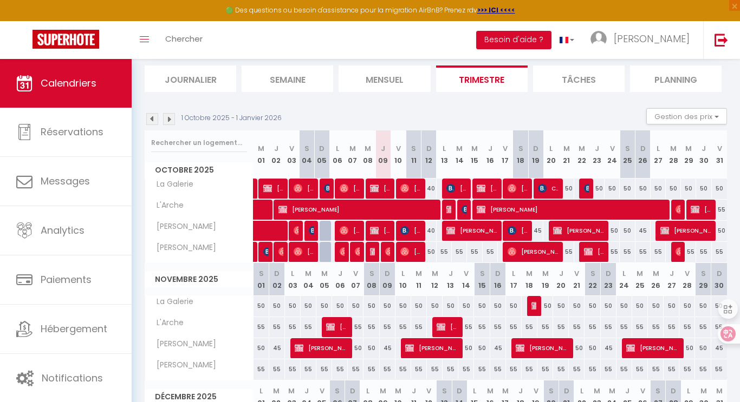
scroll to position [149, 0]
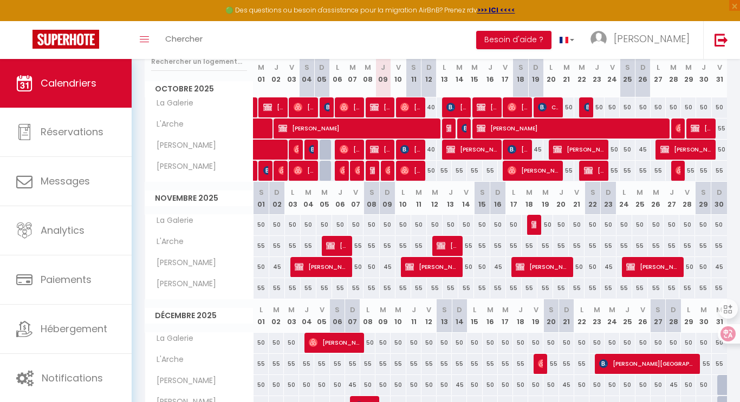
click at [464, 237] on div "55" at bounding box center [466, 246] width 16 height 20
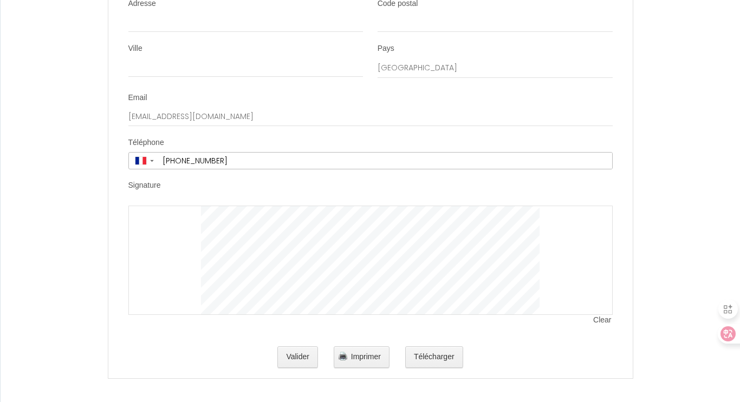
scroll to position [2144, 0]
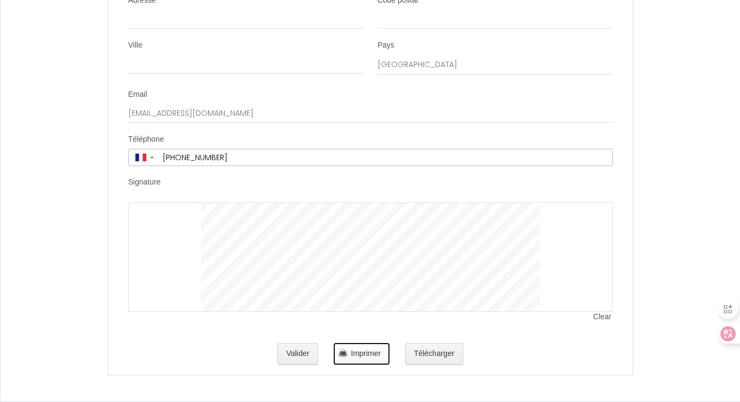
click at [368, 355] on span "Imprimer" at bounding box center [366, 353] width 30 height 9
